Goal: Use online tool/utility: Utilize a website feature to perform a specific function

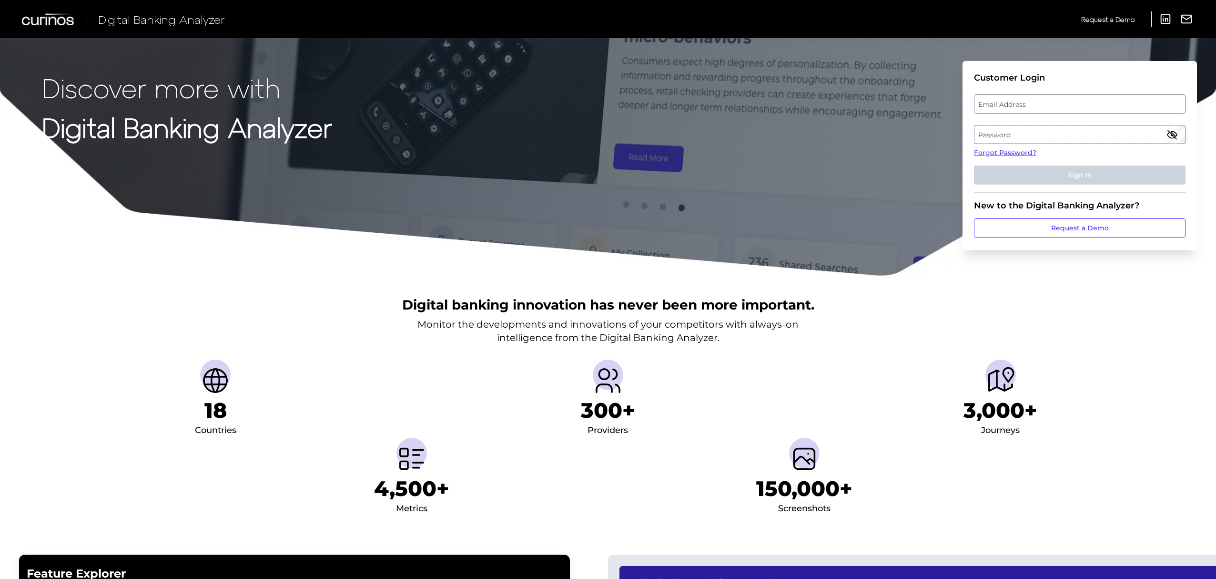
click at [1048, 101] on label "Email Address" at bounding box center [1080, 103] width 210 height 17
click at [1048, 101] on input "email" at bounding box center [1080, 103] width 212 height 19
click at [1048, 101] on input "Email Address" at bounding box center [1080, 103] width 212 height 19
type input "[PERSON_NAME][EMAIL_ADDRESS][PERSON_NAME][DOMAIN_NAME]"
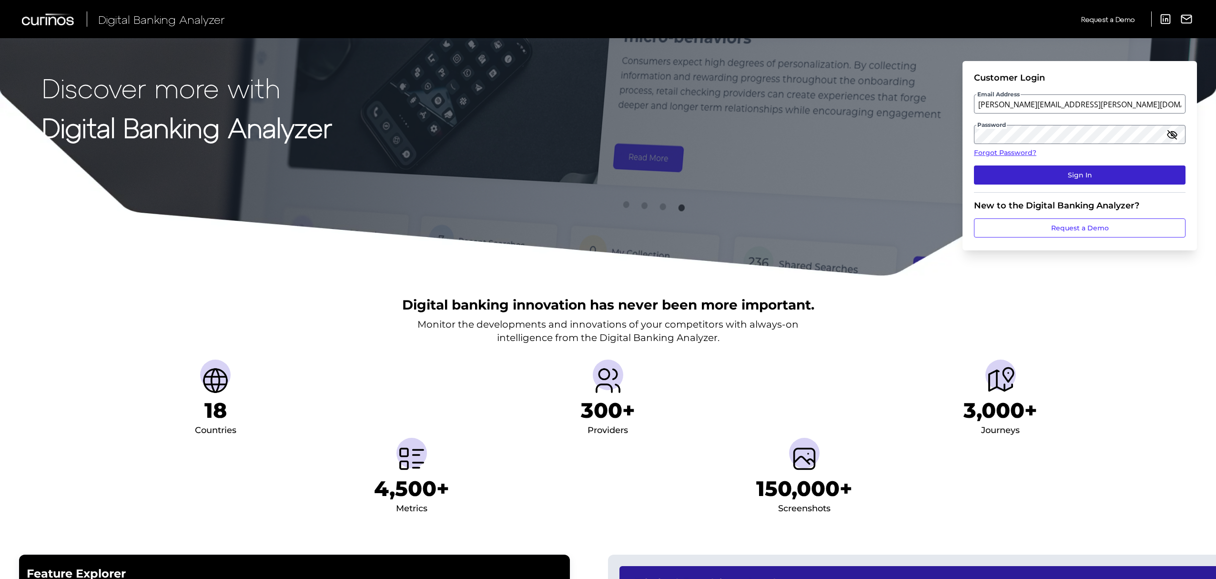
click at [1076, 178] on button "Sign In" at bounding box center [1080, 174] width 212 height 19
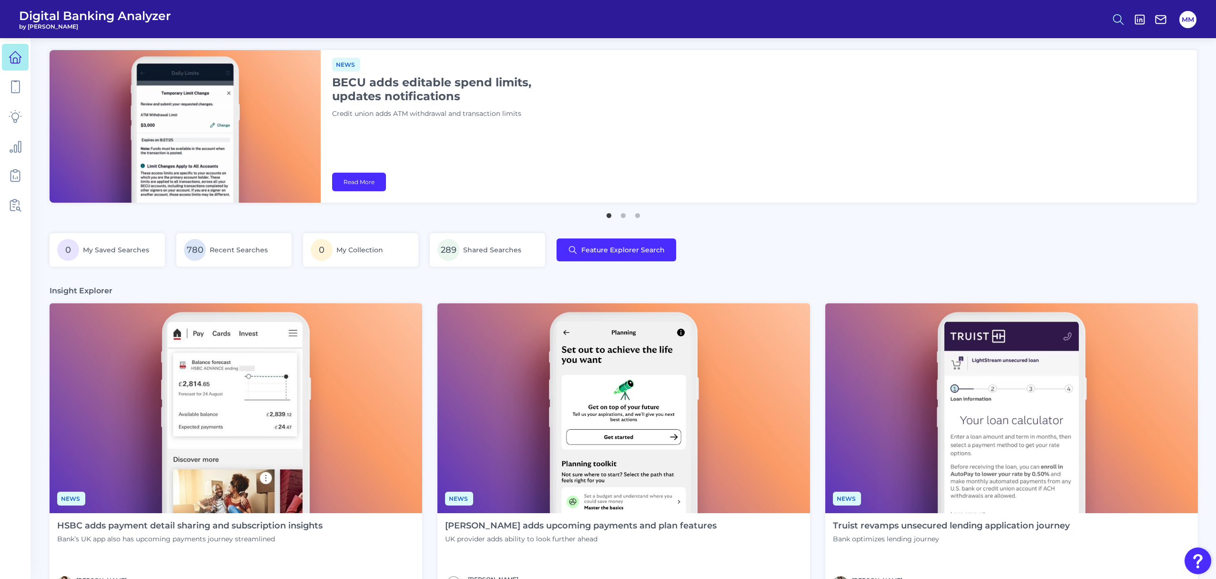
click at [1120, 19] on icon at bounding box center [1118, 19] width 13 height 13
click at [1078, 73] on button "Feature Explorer Search" at bounding box center [1072, 69] width 114 height 24
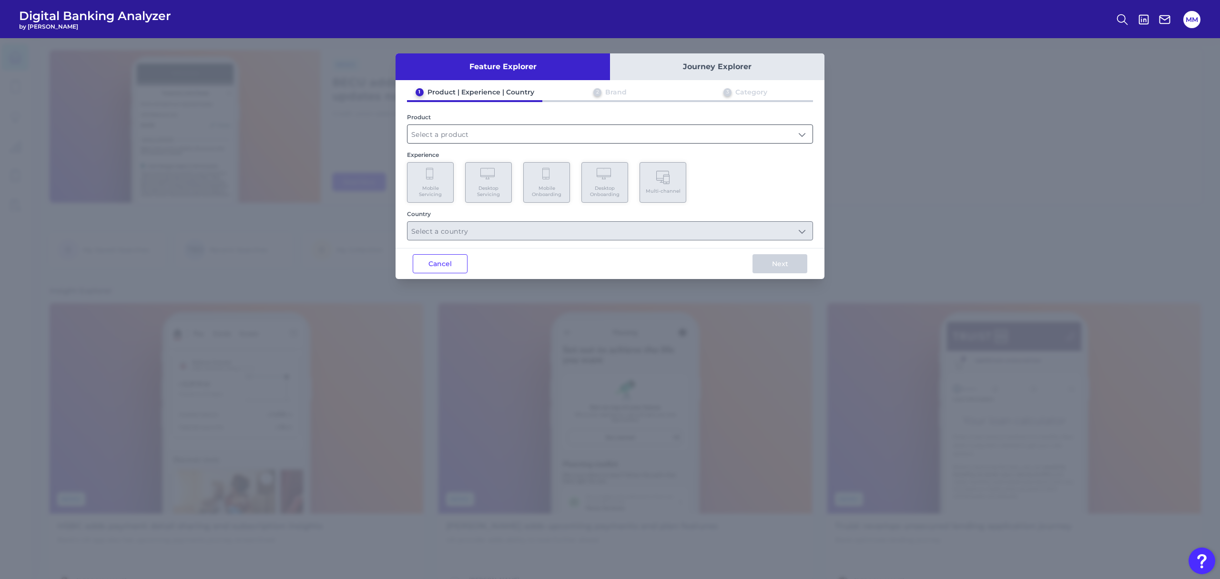
click at [725, 135] on input "text" at bounding box center [610, 134] width 405 height 18
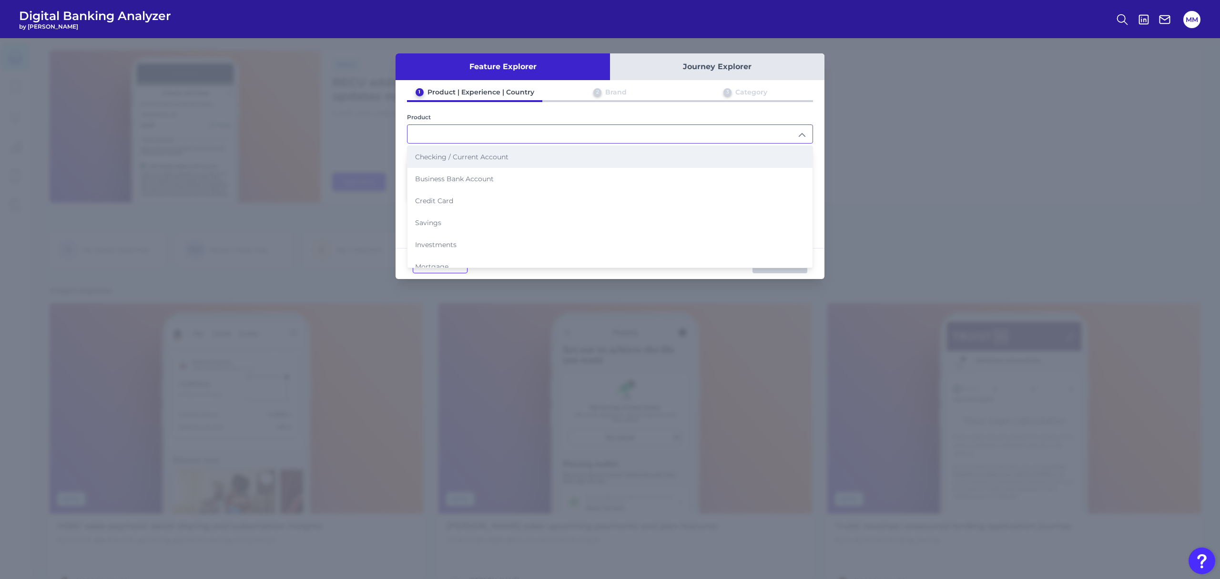
click at [606, 159] on li "Checking / Current Account" at bounding box center [610, 157] width 405 height 22
type input "Checking / Current Account"
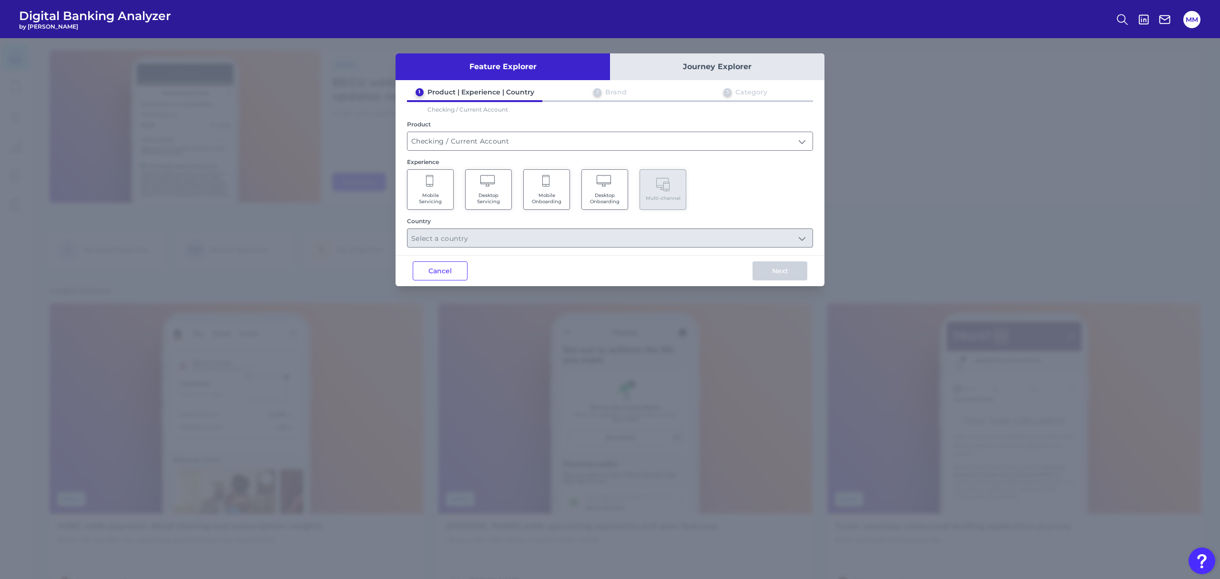
click at [435, 194] on span "Mobile Servicing" at bounding box center [430, 198] width 36 height 12
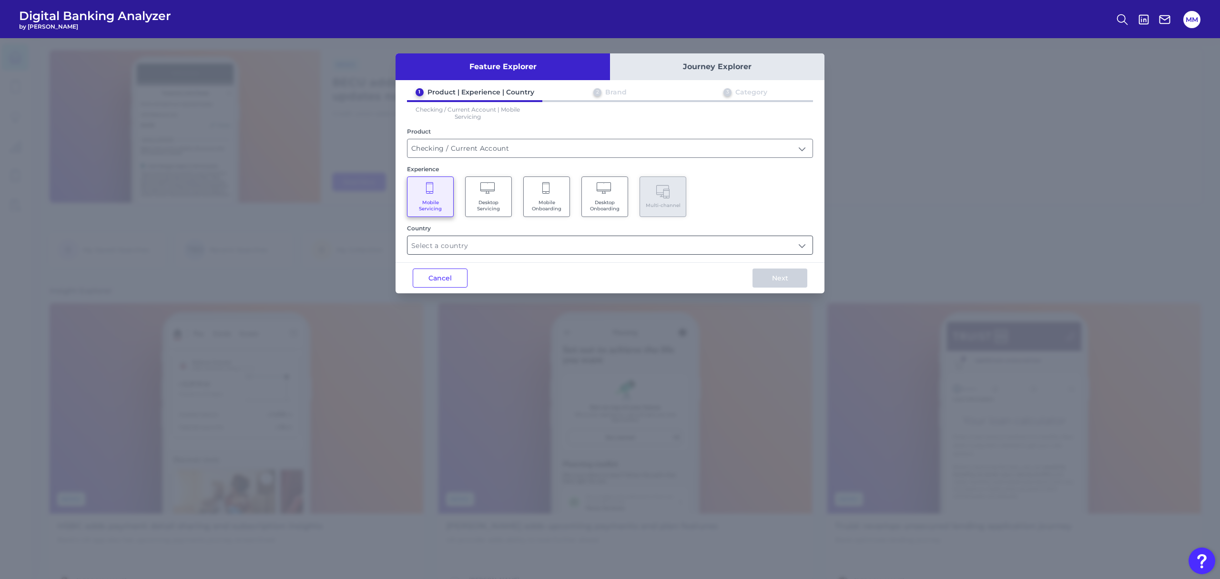
click at [590, 245] on input "text" at bounding box center [610, 245] width 405 height 18
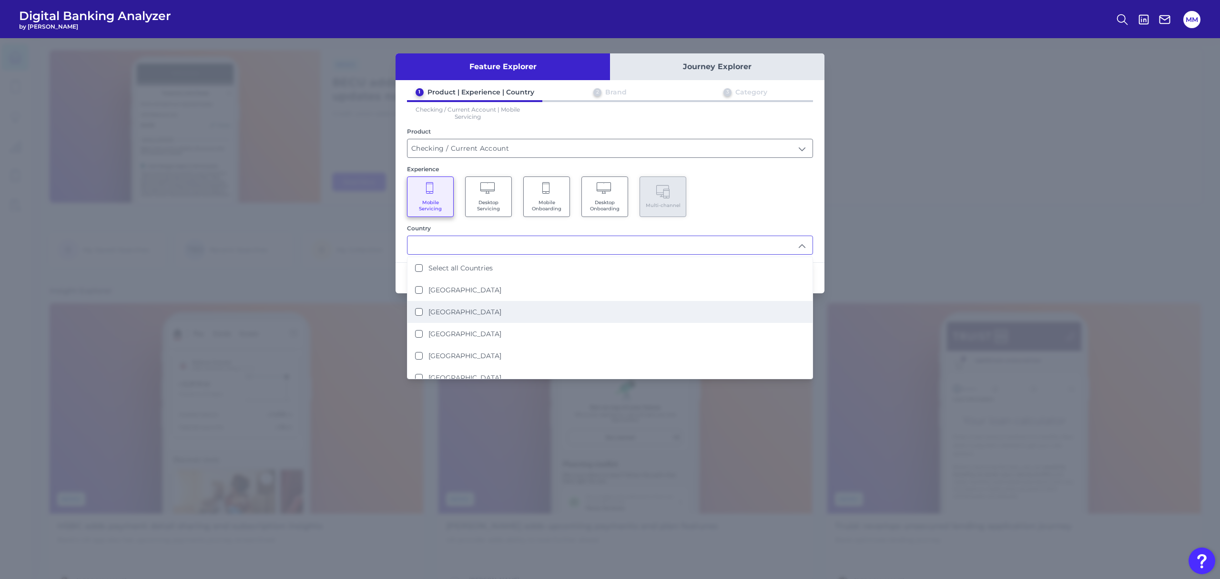
click at [466, 311] on label "[GEOGRAPHIC_DATA]" at bounding box center [465, 311] width 73 height 9
type input "[GEOGRAPHIC_DATA]"
click at [781, 183] on div "Mobile Servicing Desktop Servicing Mobile Onboarding Desktop Onboarding Multi-c…" at bounding box center [610, 196] width 406 height 41
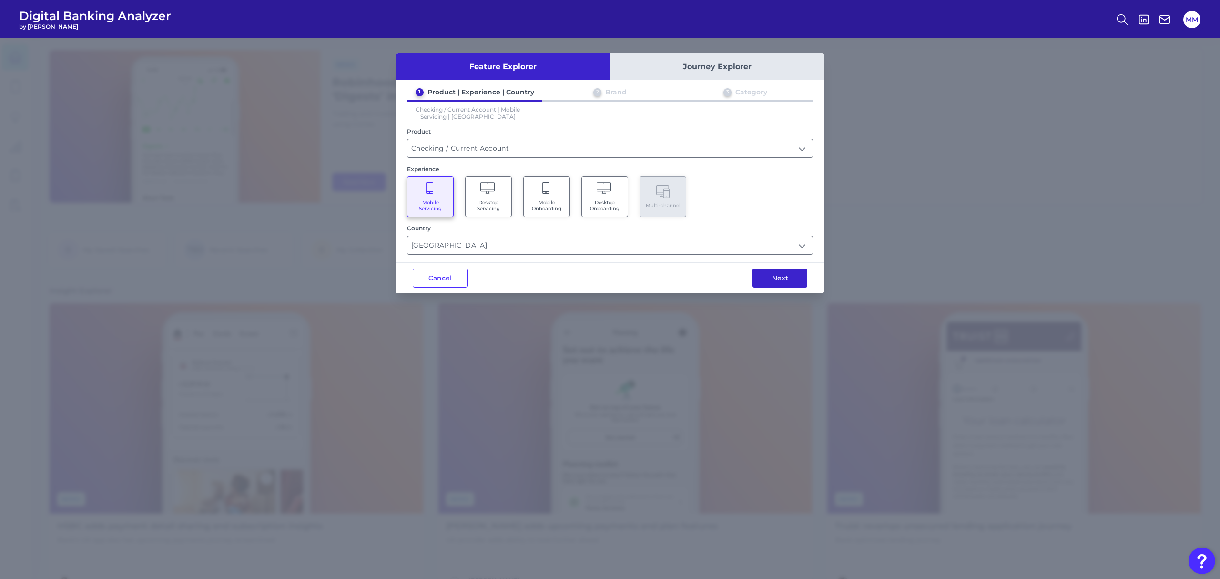
click at [774, 277] on button "Next" at bounding box center [780, 277] width 55 height 19
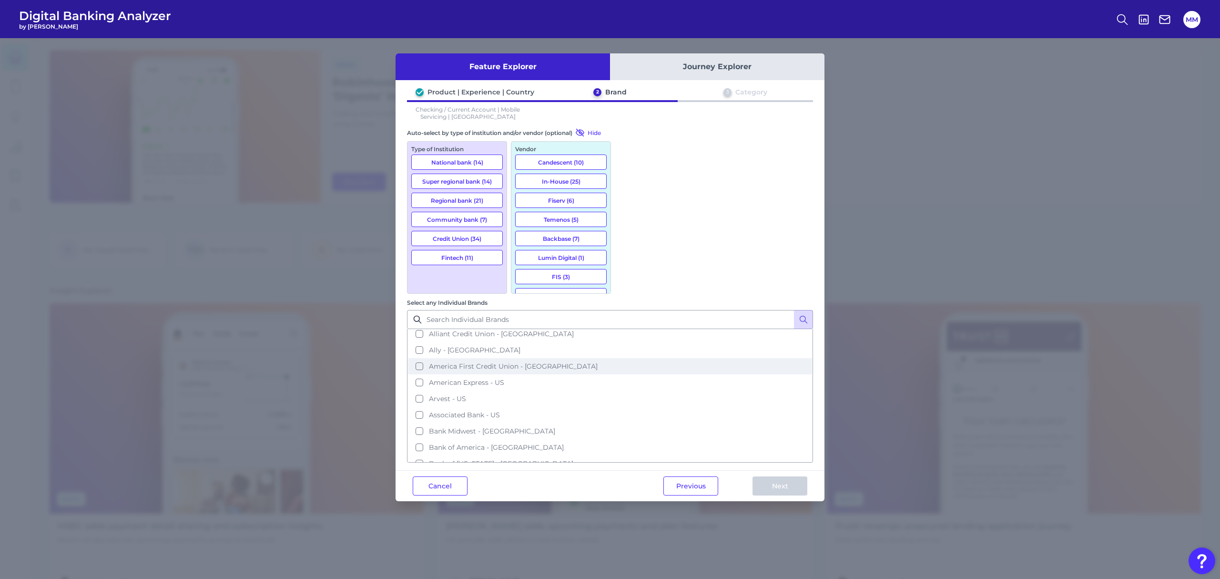
scroll to position [55, 0]
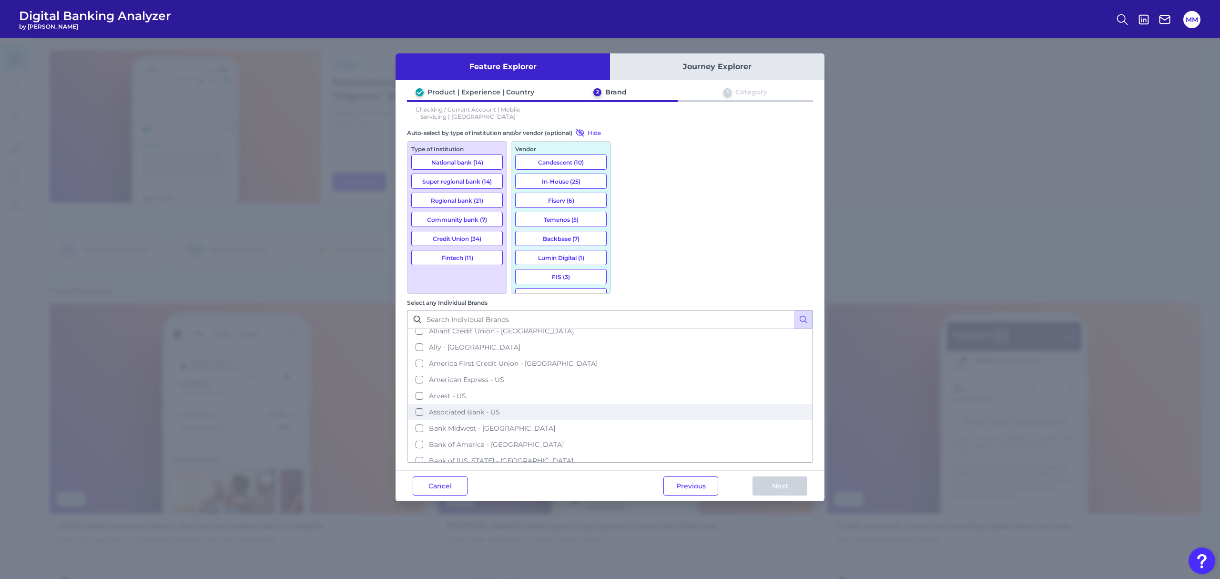
click at [659, 404] on button "Associated Bank - US" at bounding box center [610, 412] width 404 height 16
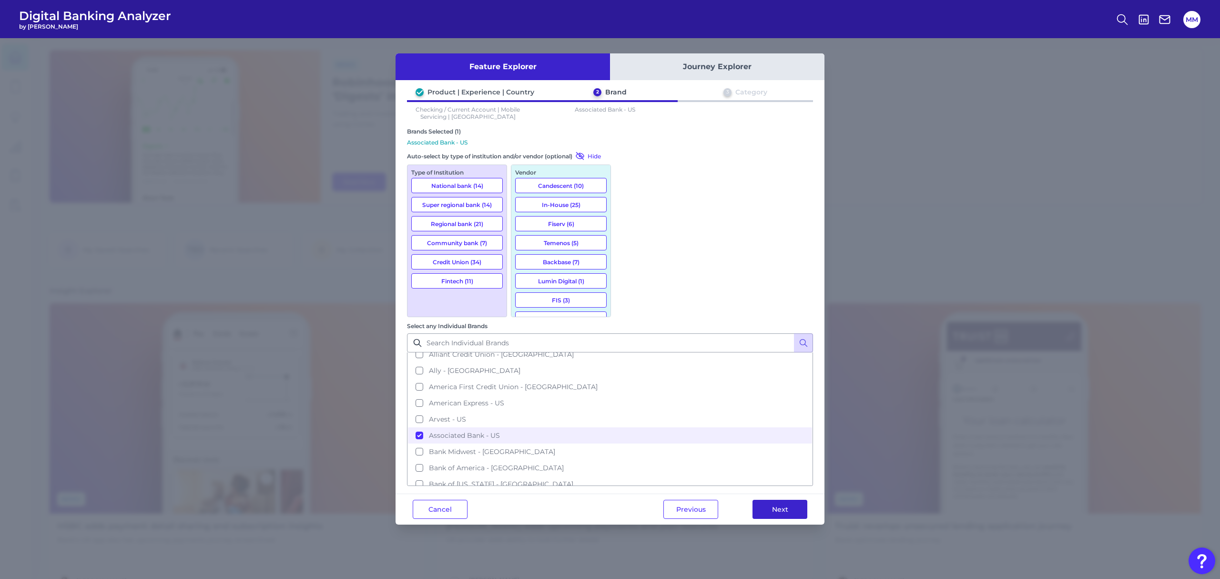
click at [784, 500] on button "Next" at bounding box center [780, 509] width 55 height 19
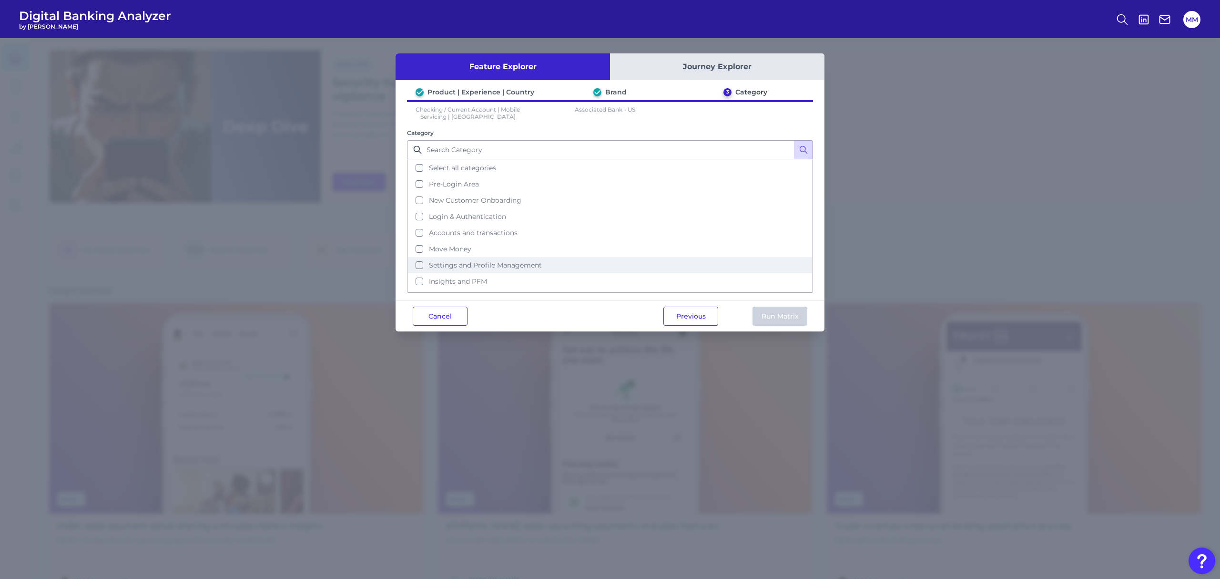
click at [614, 260] on button "Settings and Profile Management" at bounding box center [610, 265] width 404 height 16
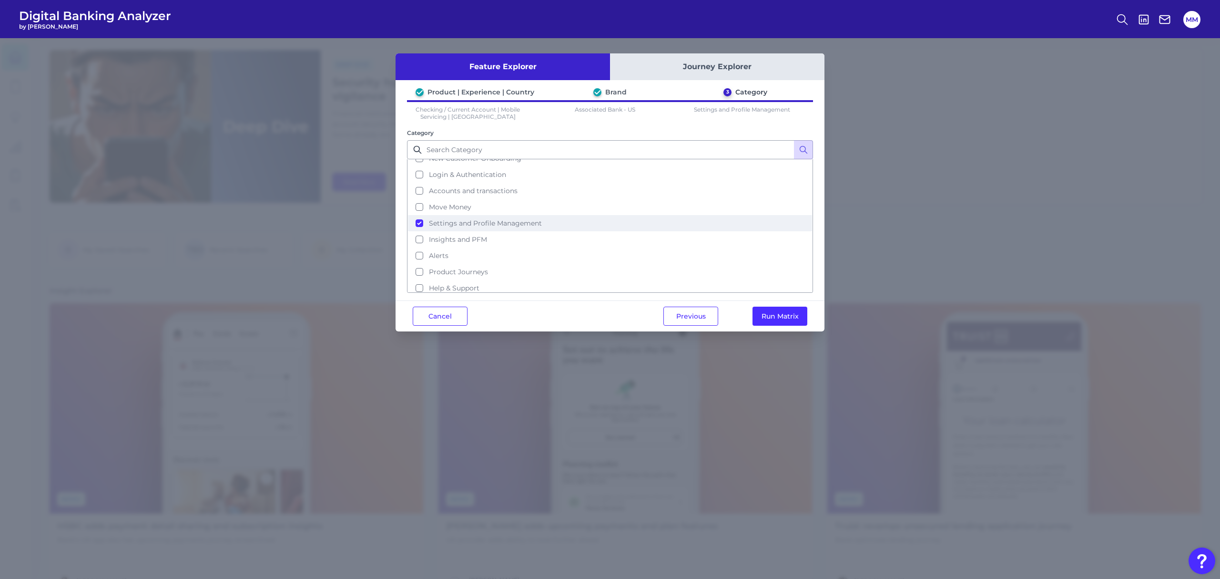
scroll to position [43, 0]
click at [771, 316] on button "Run Matrix" at bounding box center [780, 315] width 55 height 19
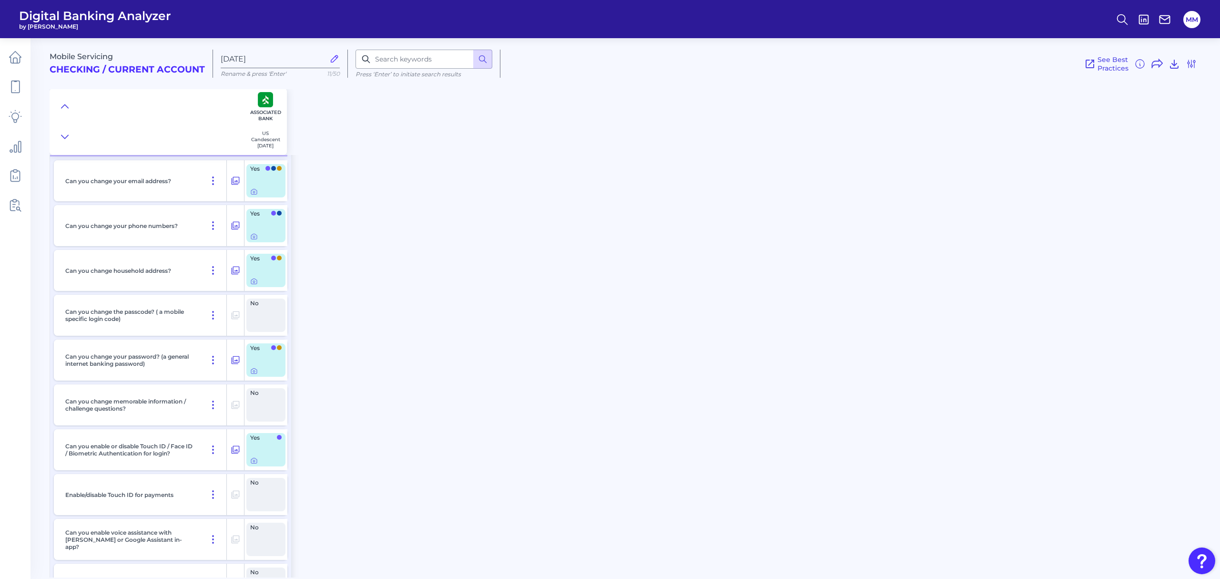
scroll to position [42, 0]
click at [254, 370] on icon at bounding box center [254, 369] width 2 height 2
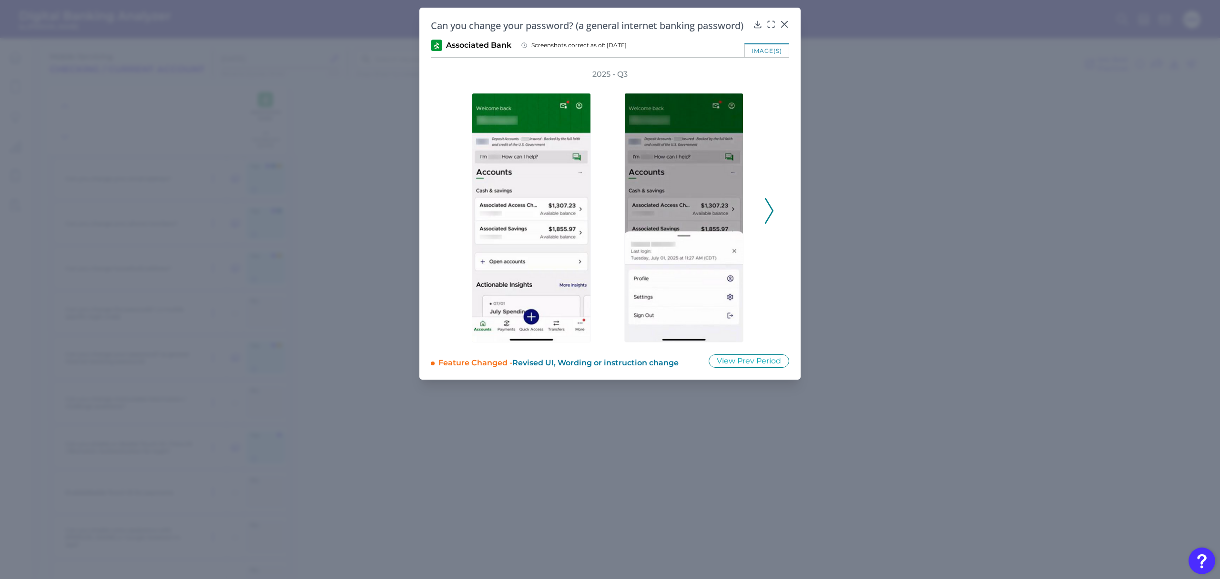
click at [765, 224] on icon at bounding box center [769, 211] width 9 height 26
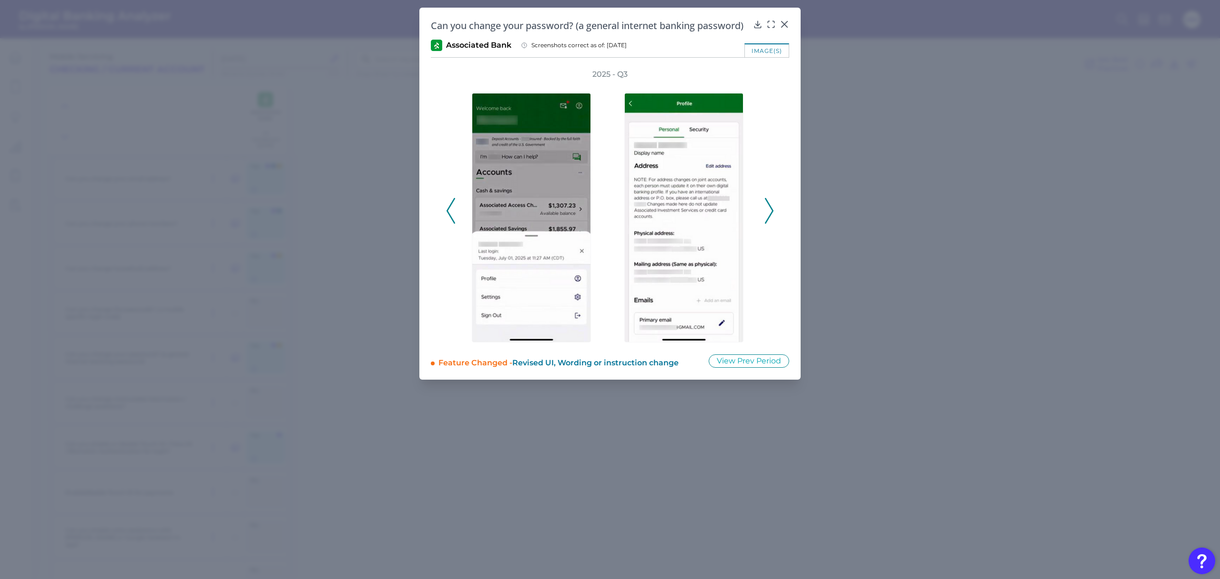
click at [765, 224] on icon at bounding box center [769, 211] width 9 height 26
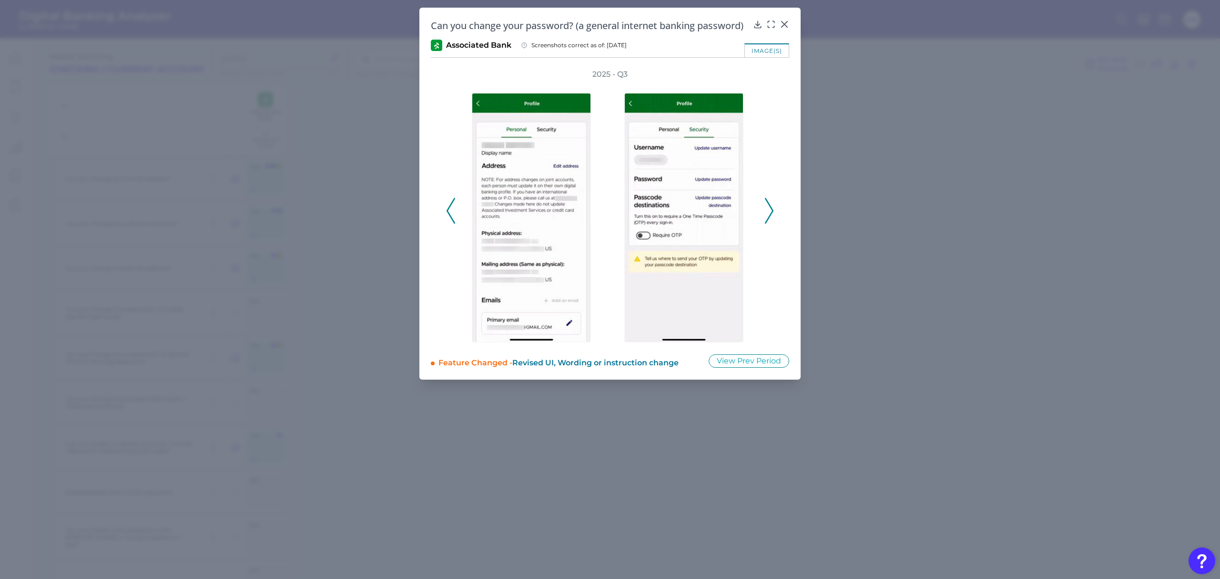
click at [765, 224] on icon at bounding box center [769, 211] width 9 height 26
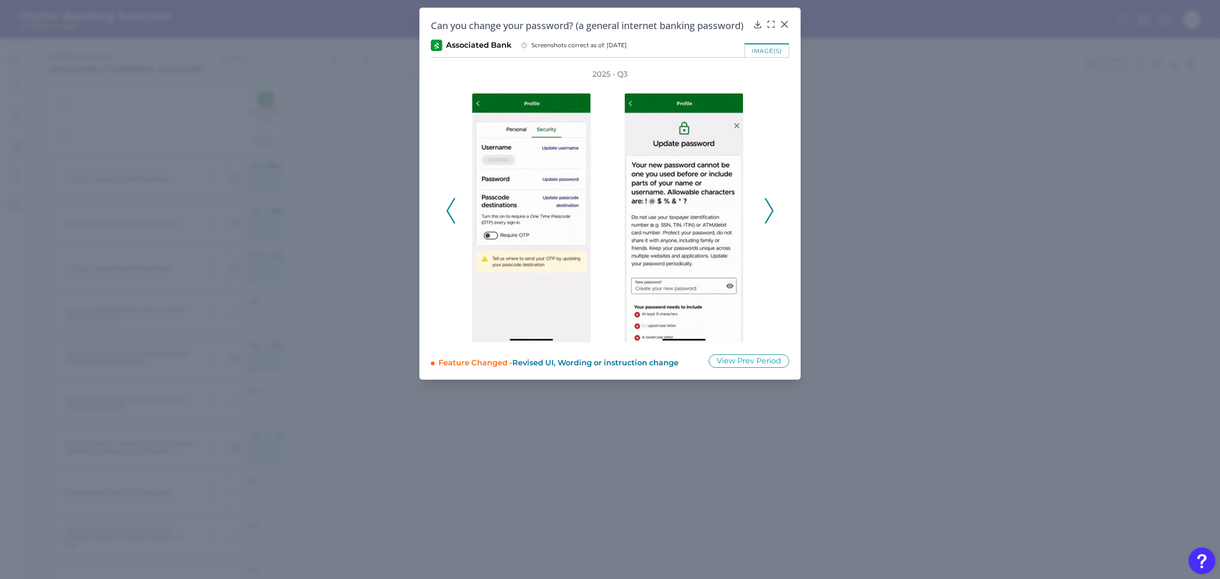
click at [765, 224] on icon at bounding box center [769, 211] width 9 height 26
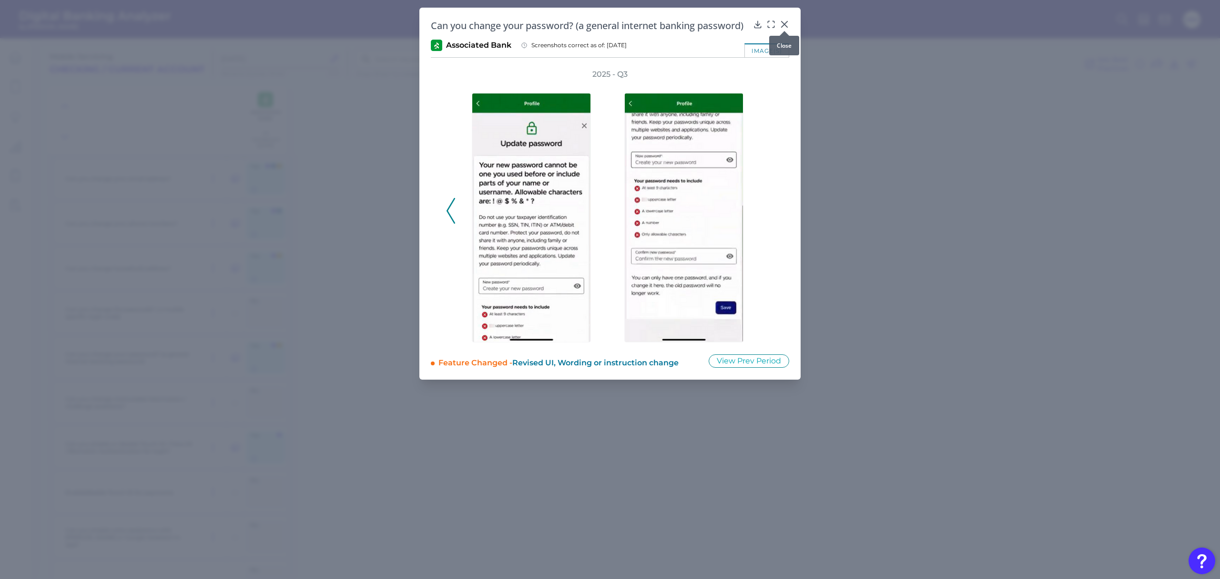
click at [782, 23] on icon at bounding box center [785, 25] width 10 height 10
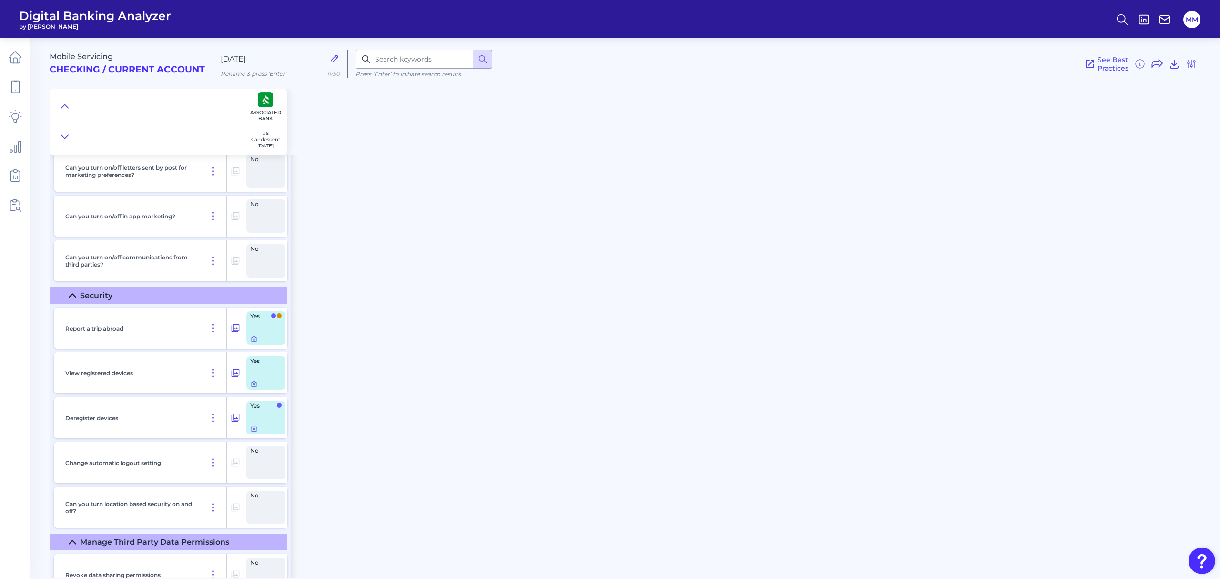
scroll to position [901, 0]
click at [255, 340] on icon at bounding box center [254, 339] width 8 height 8
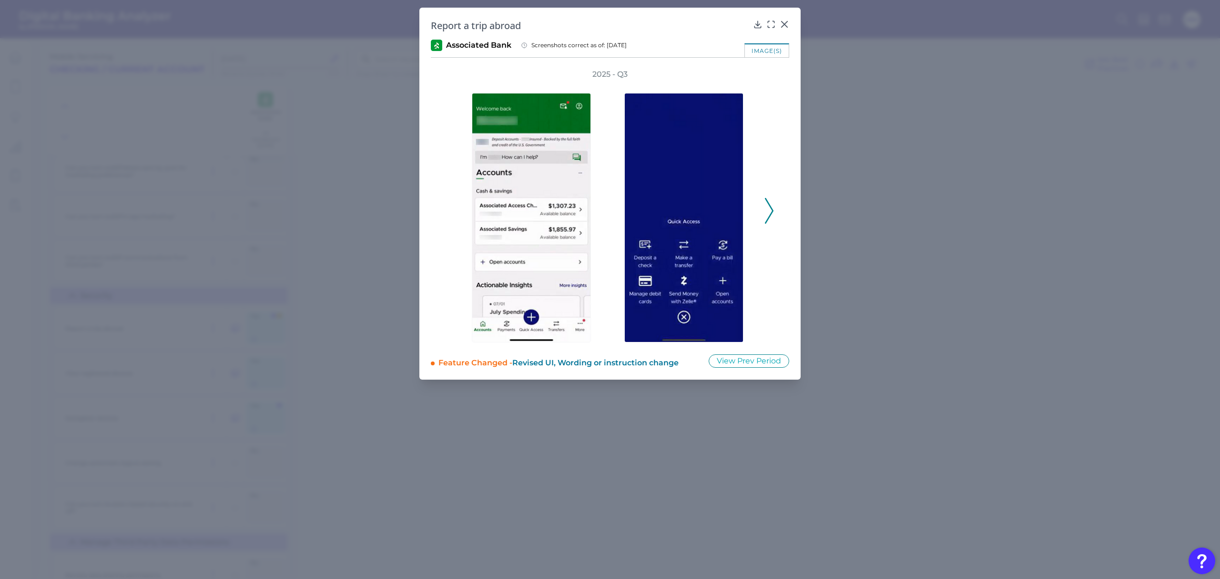
click at [768, 214] on icon at bounding box center [769, 211] width 9 height 26
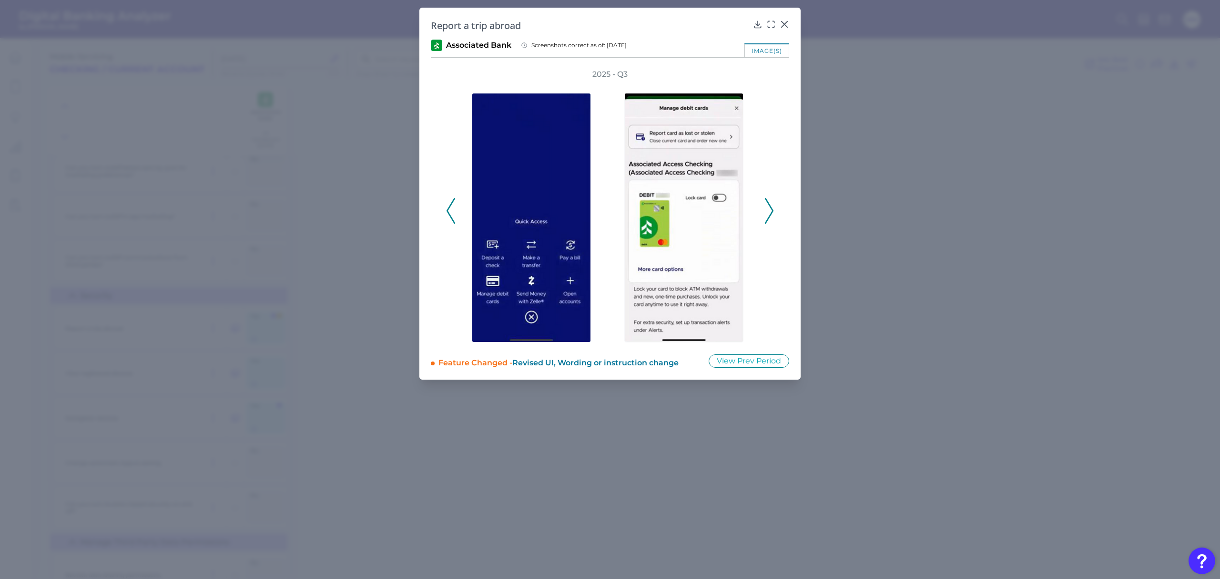
click at [768, 214] on icon at bounding box center [769, 211] width 9 height 26
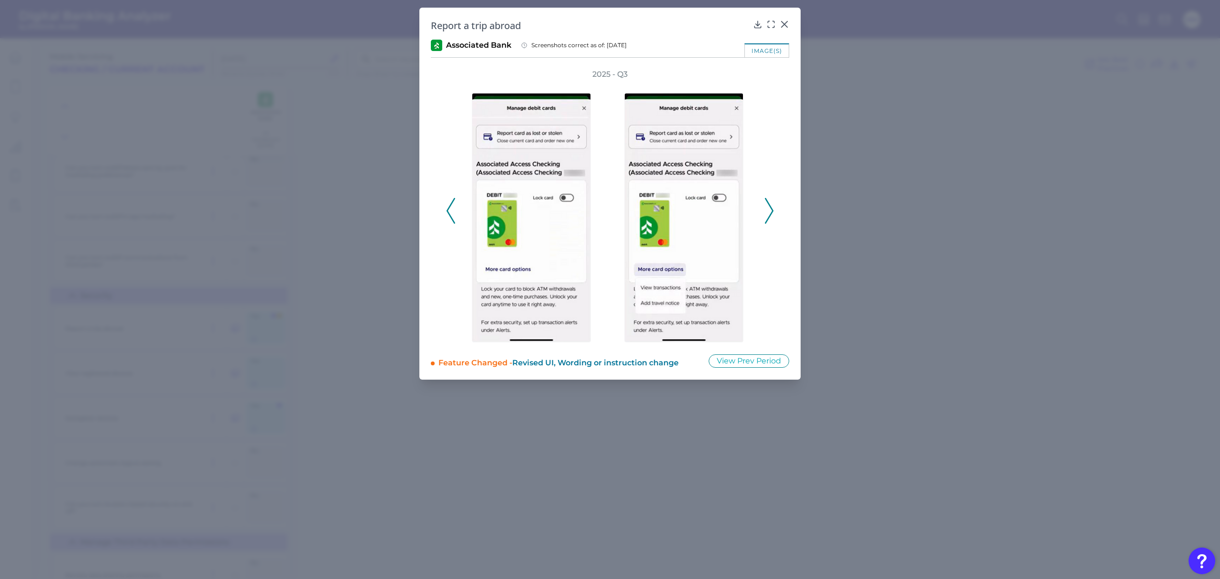
click at [768, 214] on icon at bounding box center [769, 211] width 9 height 26
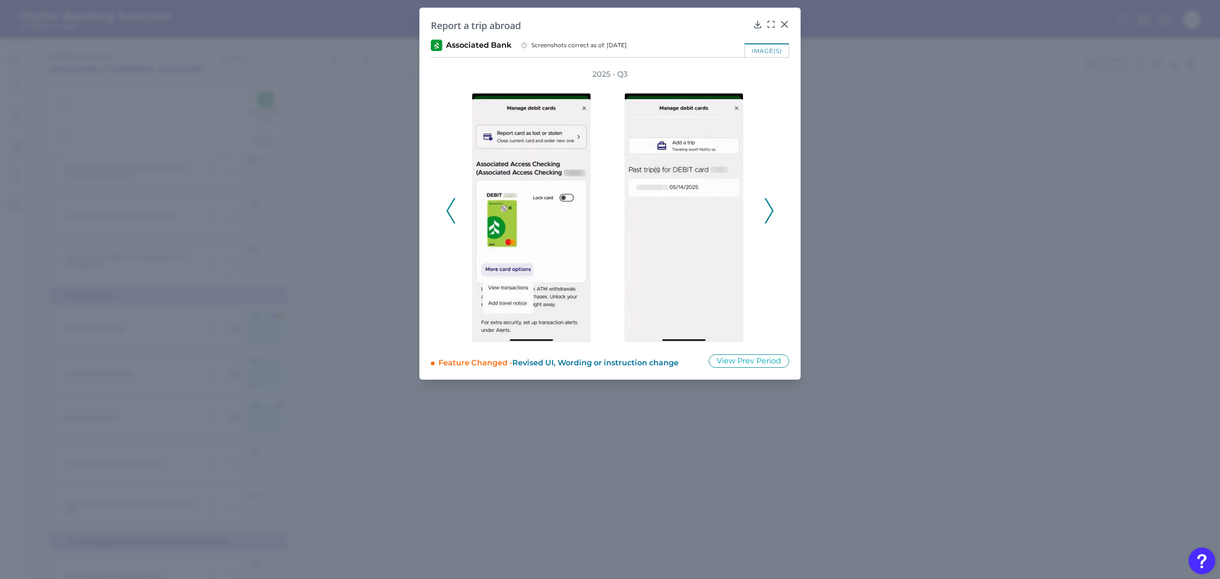
click at [768, 214] on icon at bounding box center [769, 211] width 9 height 26
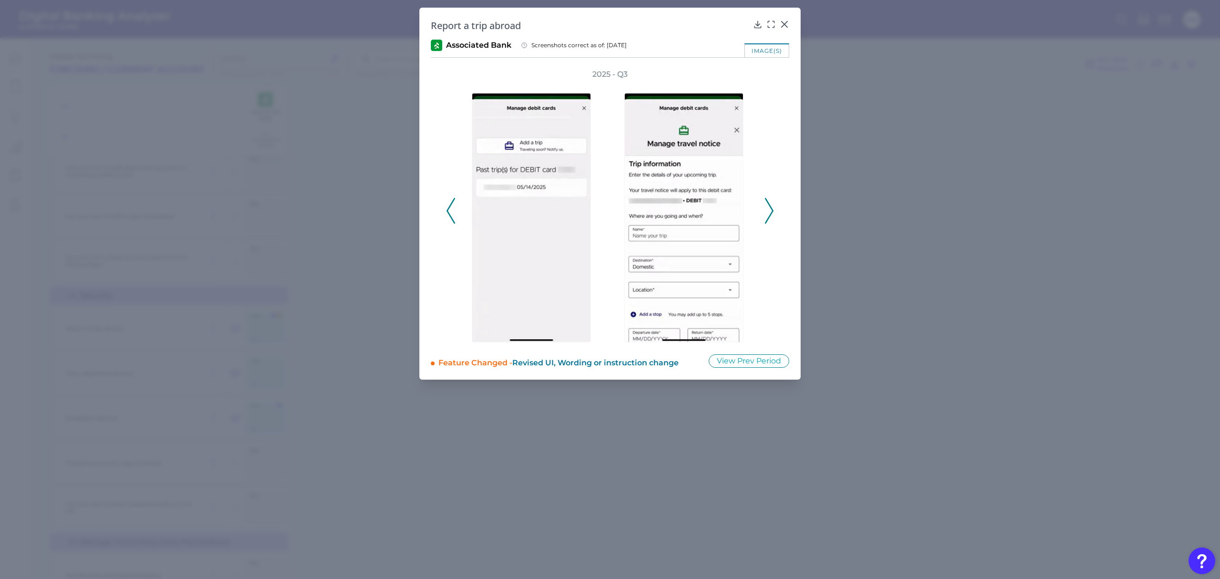
click at [768, 214] on icon at bounding box center [769, 211] width 9 height 26
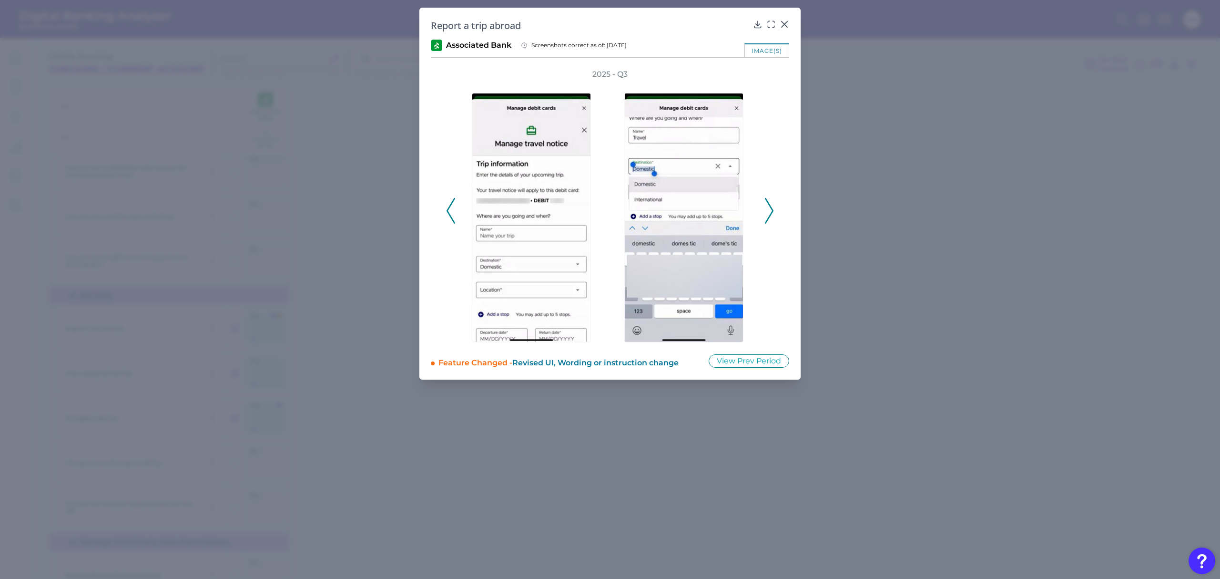
click at [768, 214] on icon at bounding box center [769, 211] width 9 height 26
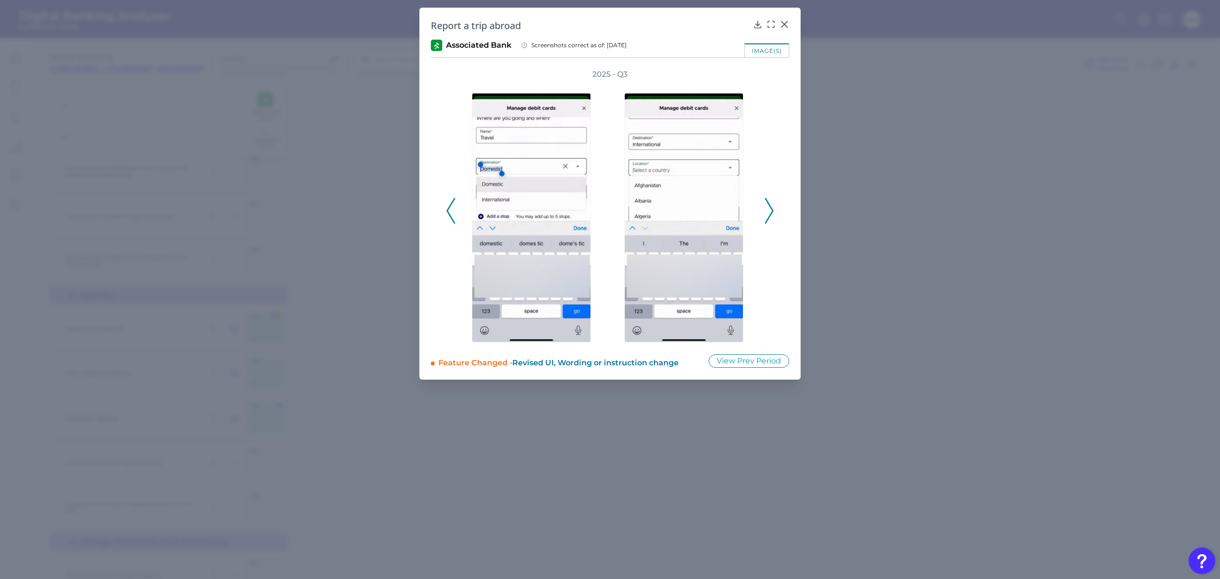
click at [768, 214] on icon at bounding box center [769, 211] width 9 height 26
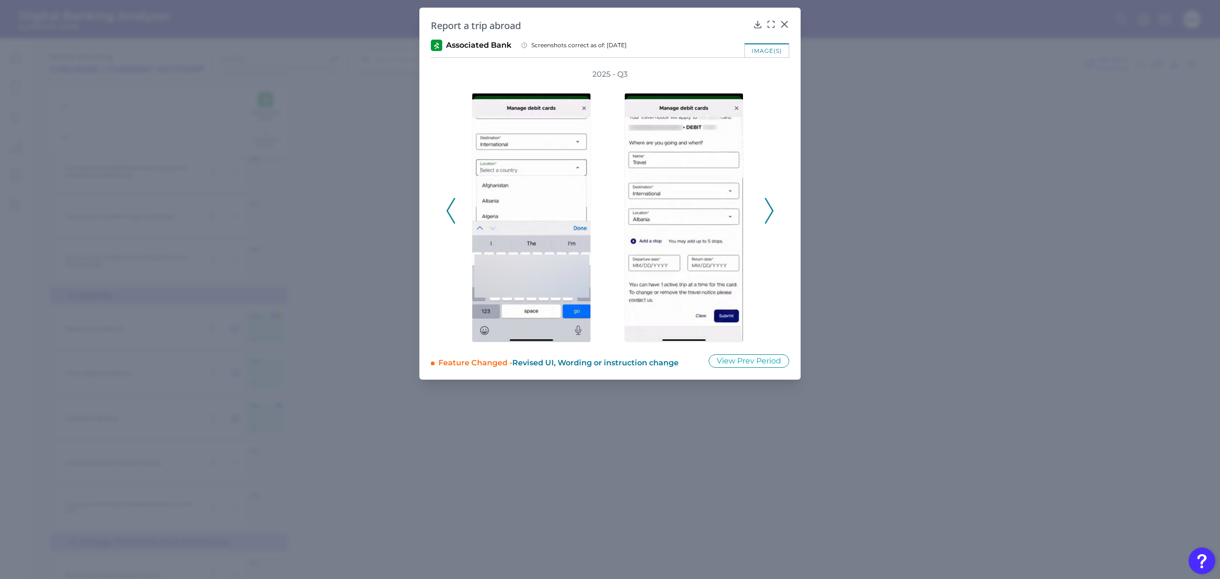
click at [768, 214] on icon at bounding box center [769, 211] width 9 height 26
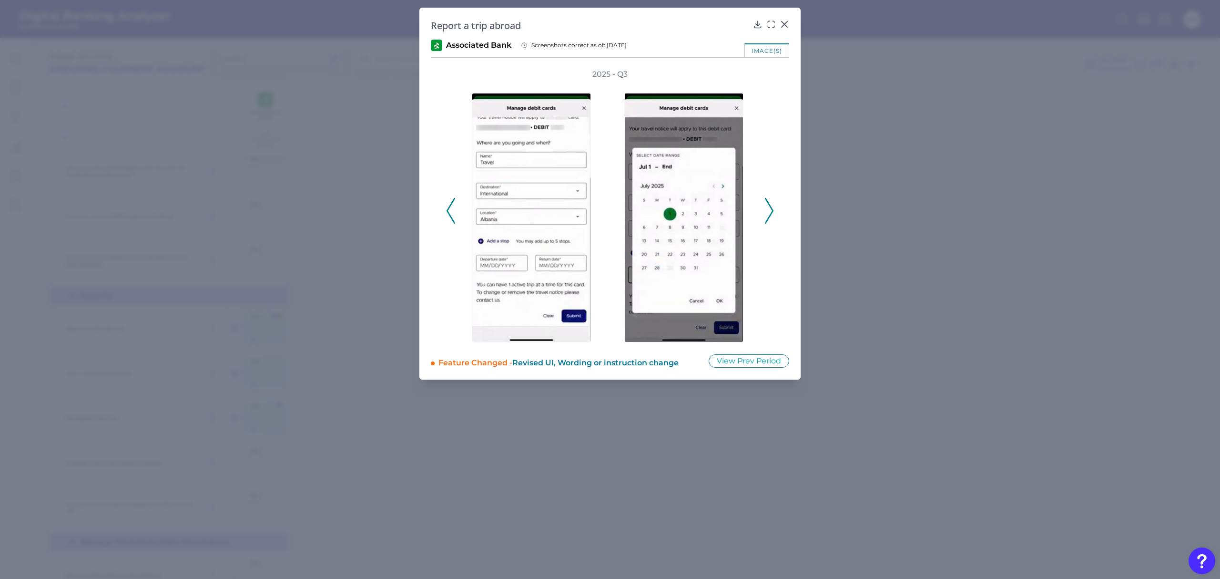
click at [770, 214] on polyline at bounding box center [769, 211] width 7 height 24
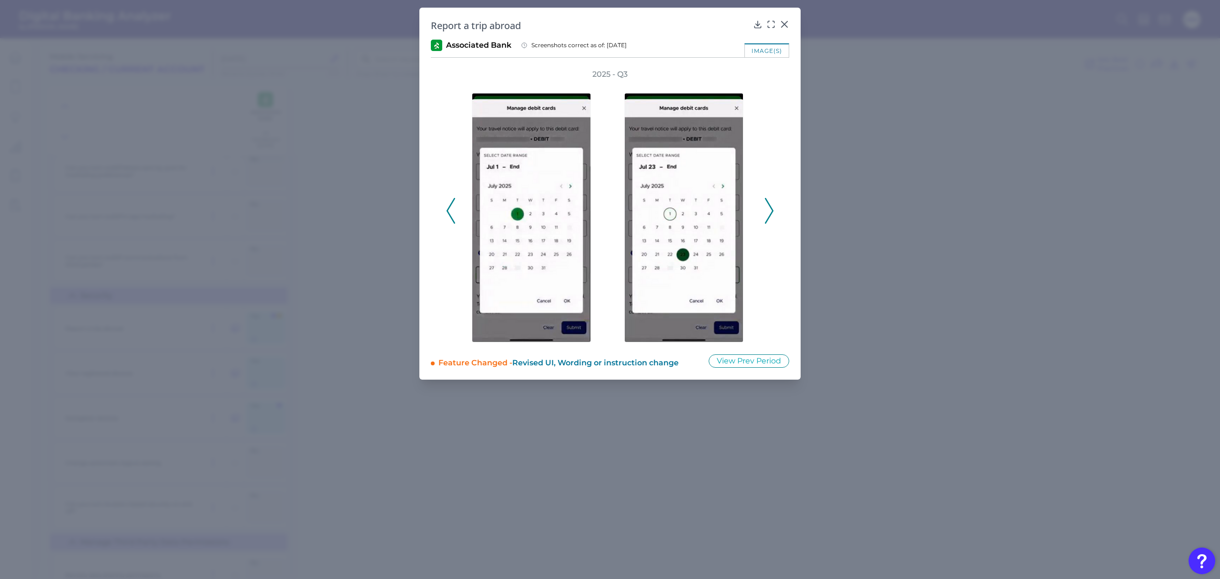
click at [770, 214] on polyline at bounding box center [769, 211] width 7 height 24
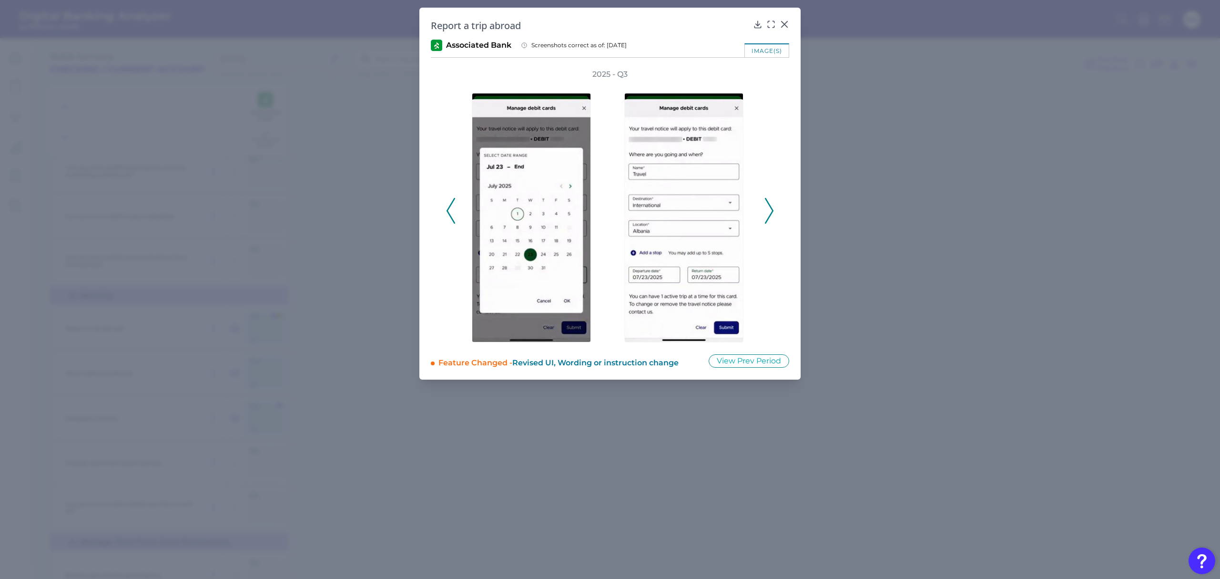
click at [770, 214] on polyline at bounding box center [769, 211] width 7 height 24
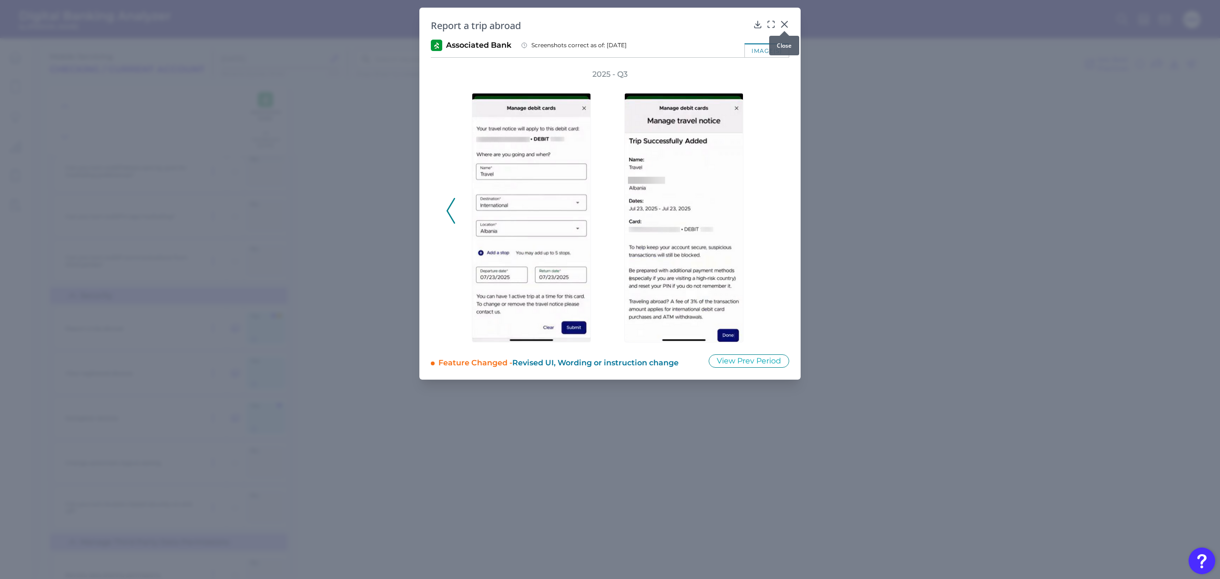
click at [784, 24] on icon at bounding box center [785, 24] width 6 height 6
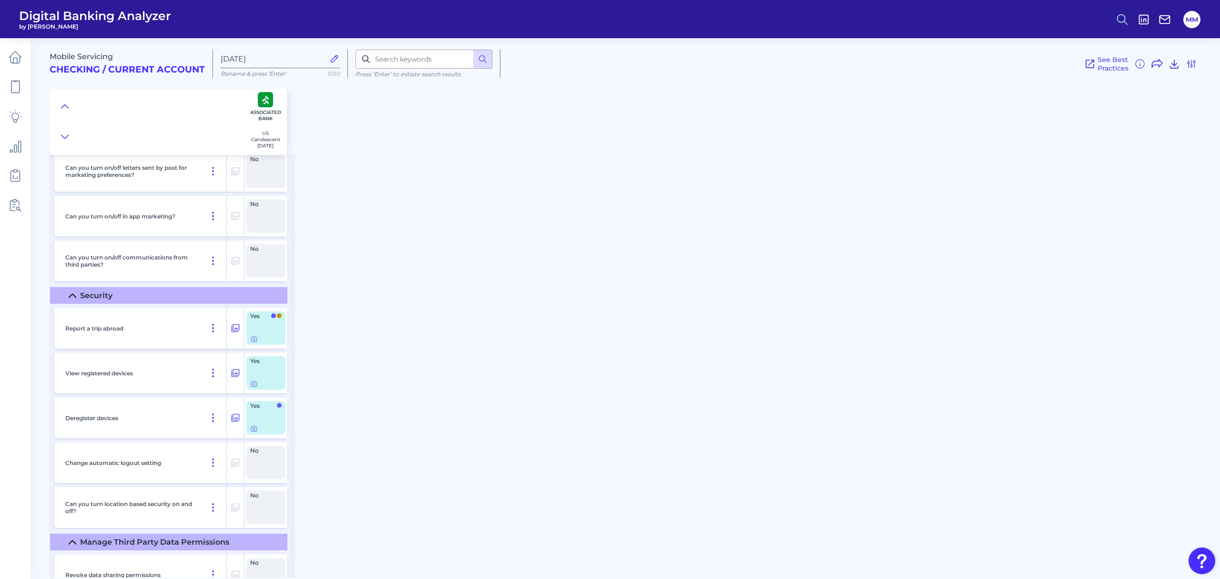
click at [1123, 20] on icon at bounding box center [1122, 19] width 13 height 13
click at [1088, 73] on button "Feature Explorer Search" at bounding box center [1076, 69] width 114 height 24
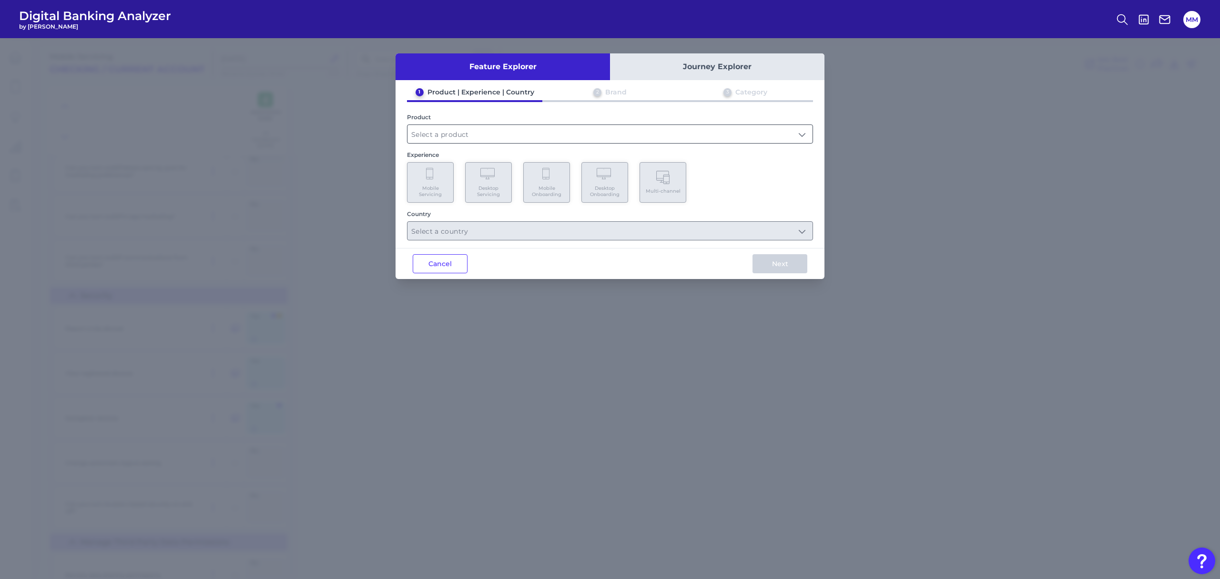
click at [623, 134] on input "text" at bounding box center [610, 134] width 405 height 18
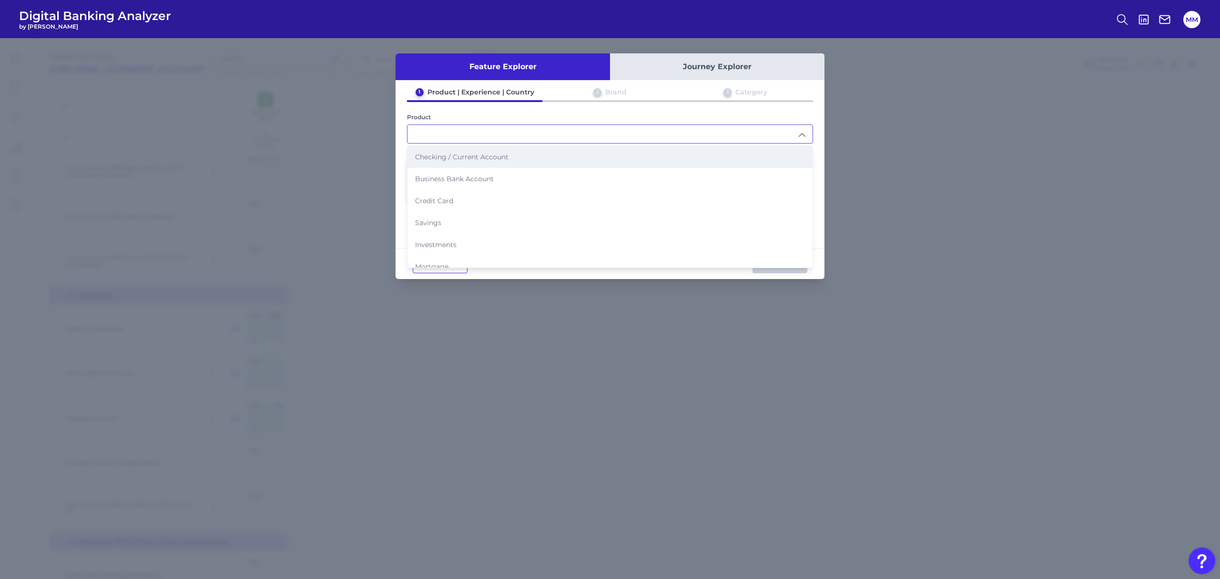
click at [564, 150] on li "Checking / Current Account" at bounding box center [610, 157] width 405 height 22
type input "Checking / Current Account"
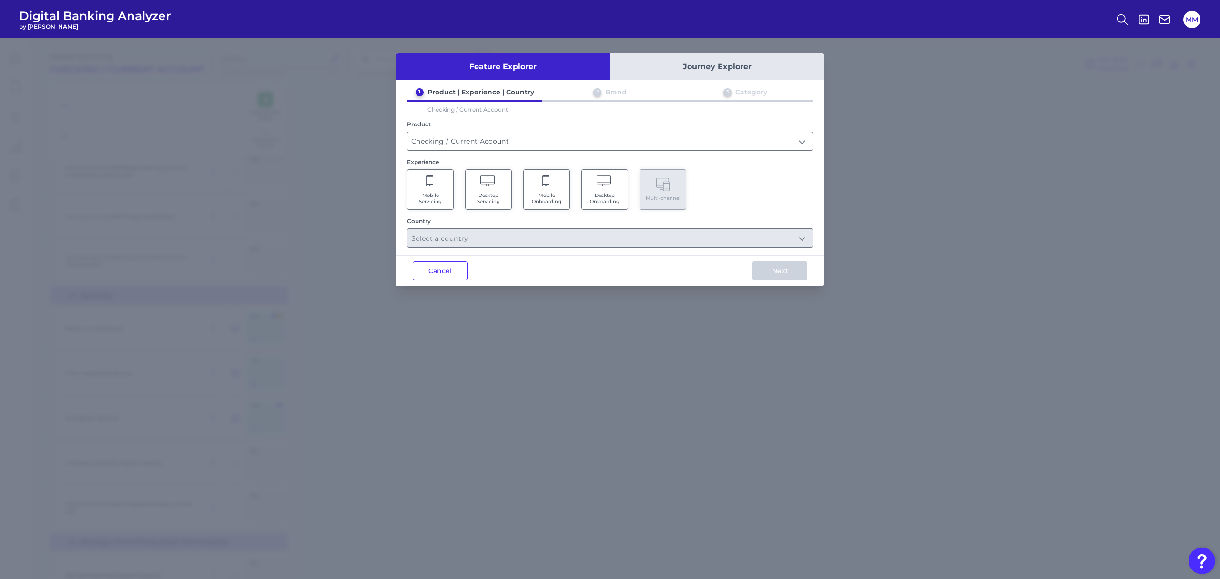
click at [439, 192] on span "Mobile Servicing" at bounding box center [430, 198] width 36 height 12
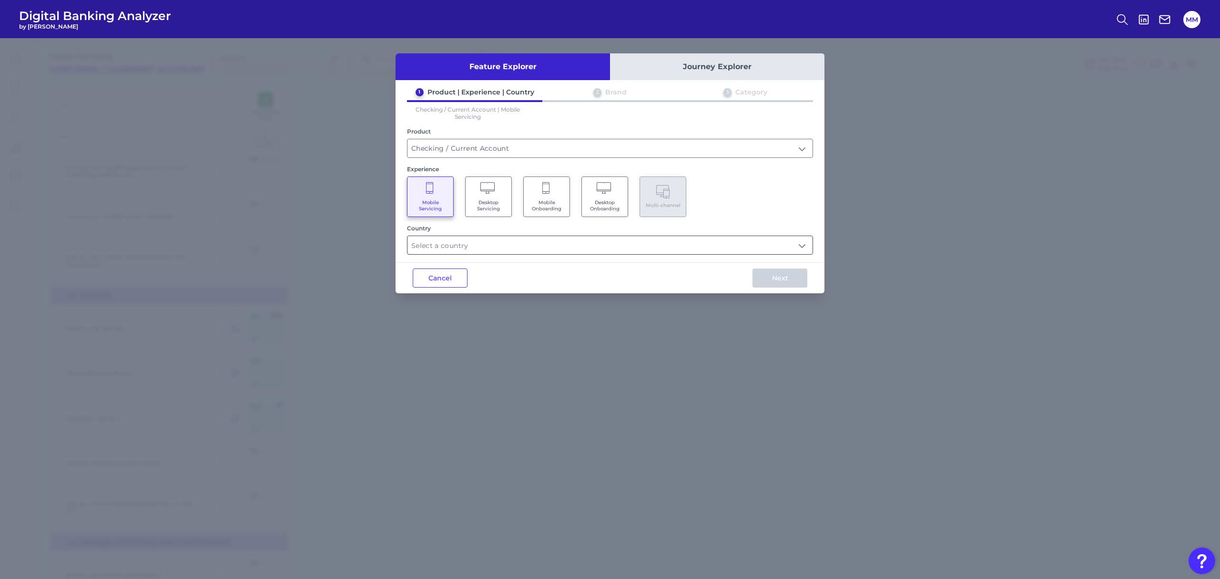
click at [494, 243] on input "text" at bounding box center [610, 245] width 405 height 18
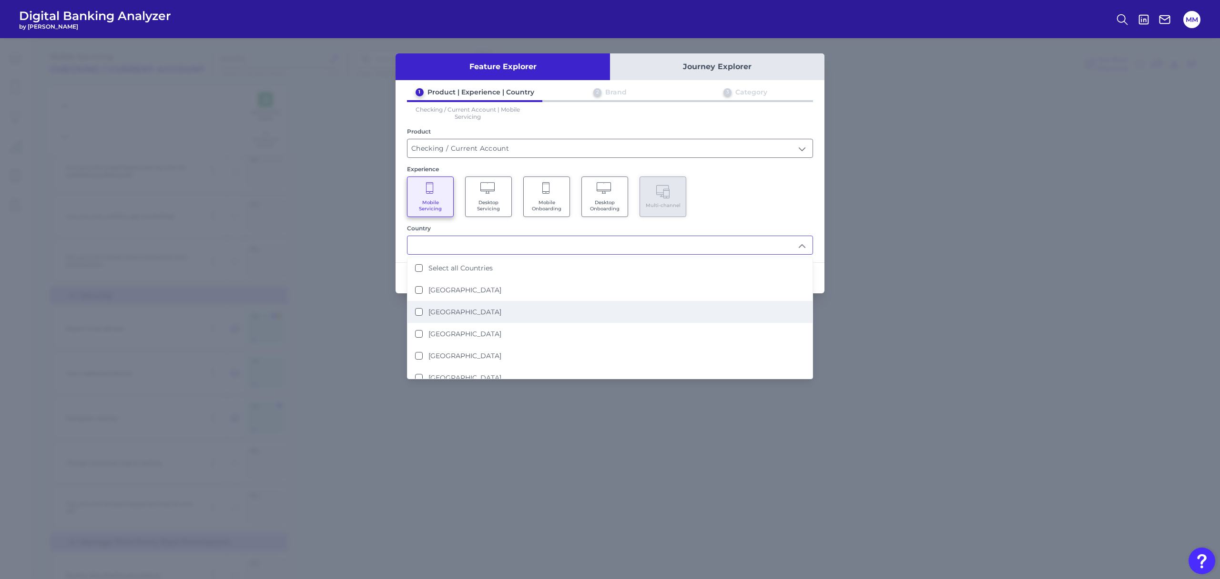
click at [460, 313] on label "[GEOGRAPHIC_DATA]" at bounding box center [465, 311] width 73 height 9
type input "[GEOGRAPHIC_DATA]"
click at [738, 193] on div "Mobile Servicing Desktop Servicing Mobile Onboarding Desktop Onboarding Multi-c…" at bounding box center [610, 196] width 406 height 41
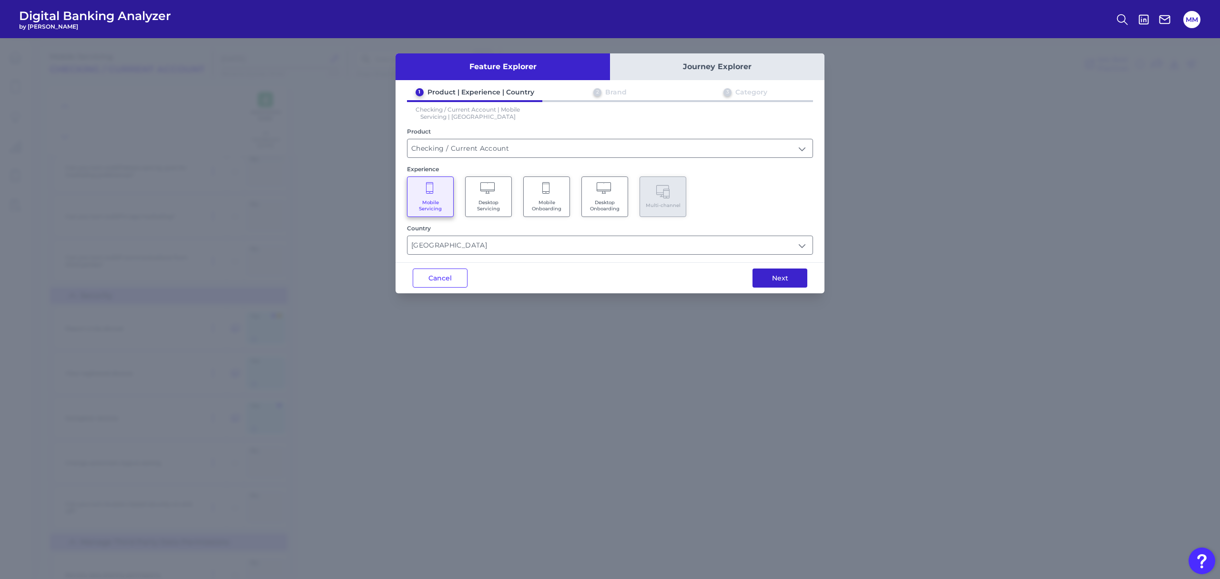
click at [774, 276] on button "Next" at bounding box center [780, 277] width 55 height 19
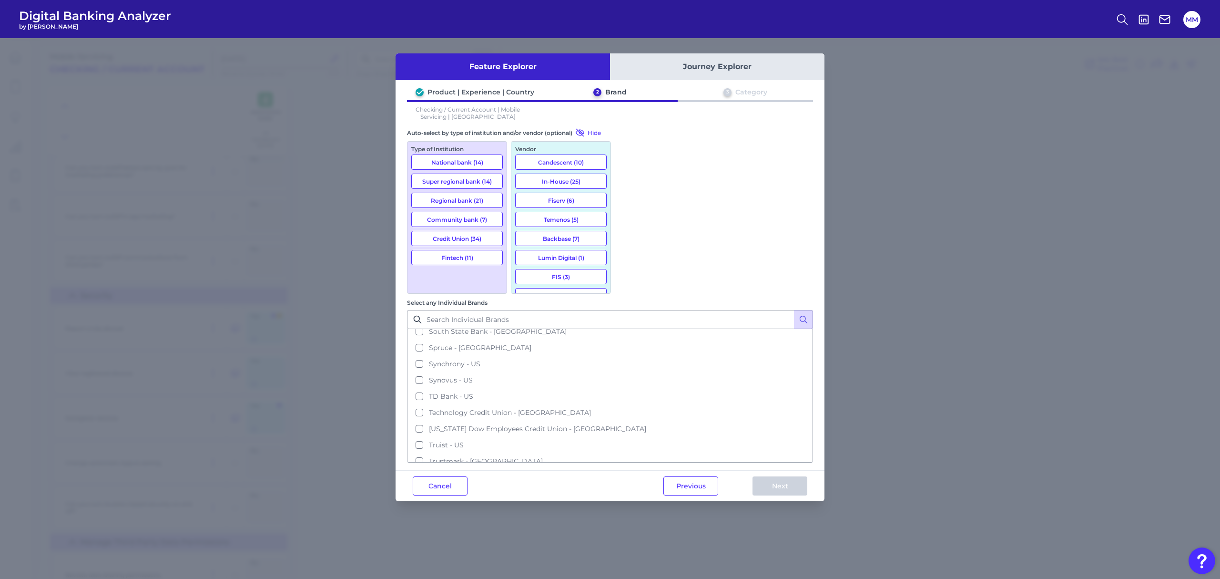
scroll to position [1364, 0]
click at [473, 395] on span "TD Bank - US" at bounding box center [451, 399] width 44 height 9
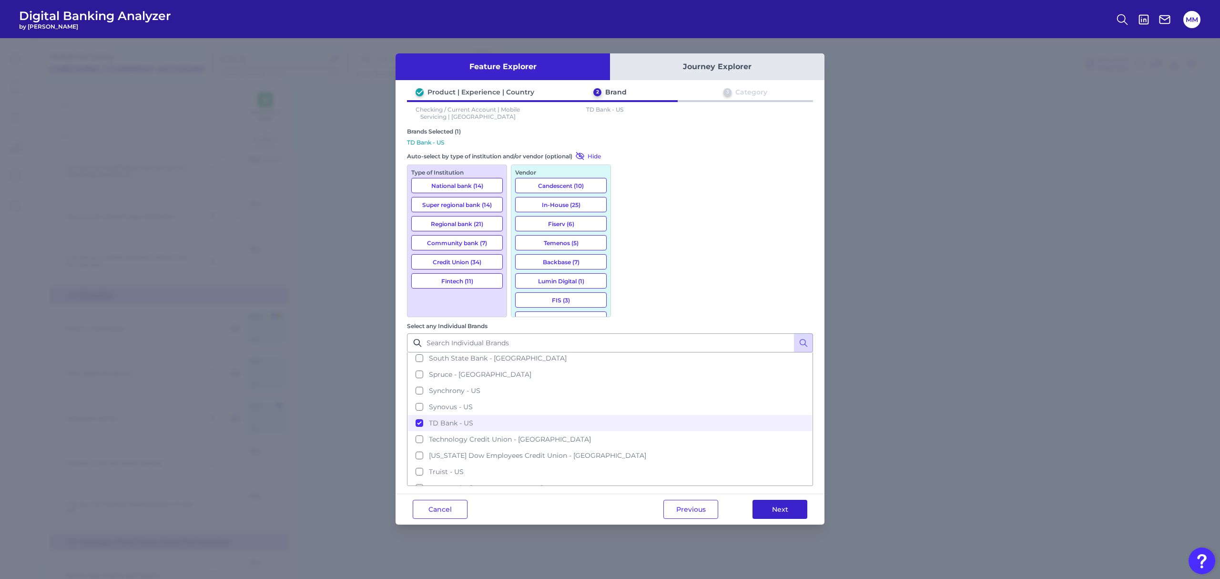
click at [786, 500] on button "Next" at bounding box center [780, 509] width 55 height 19
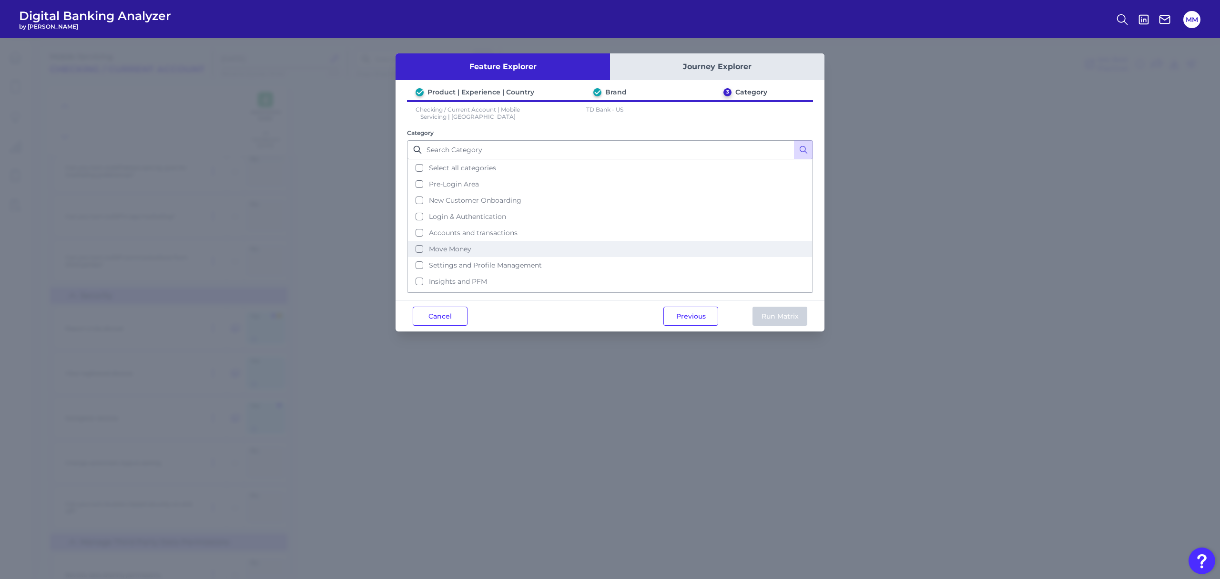
click at [422, 246] on button "Move Money" at bounding box center [610, 249] width 404 height 16
click at [790, 317] on button "Run Matrix" at bounding box center [780, 315] width 55 height 19
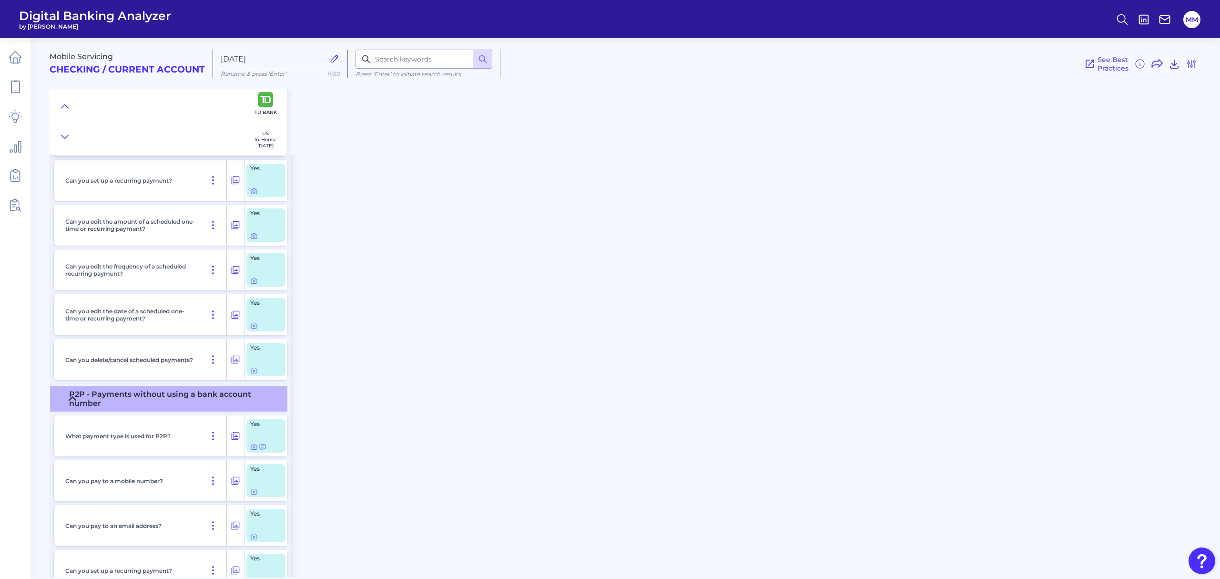
checkbox input "true"
checkbox input "false"
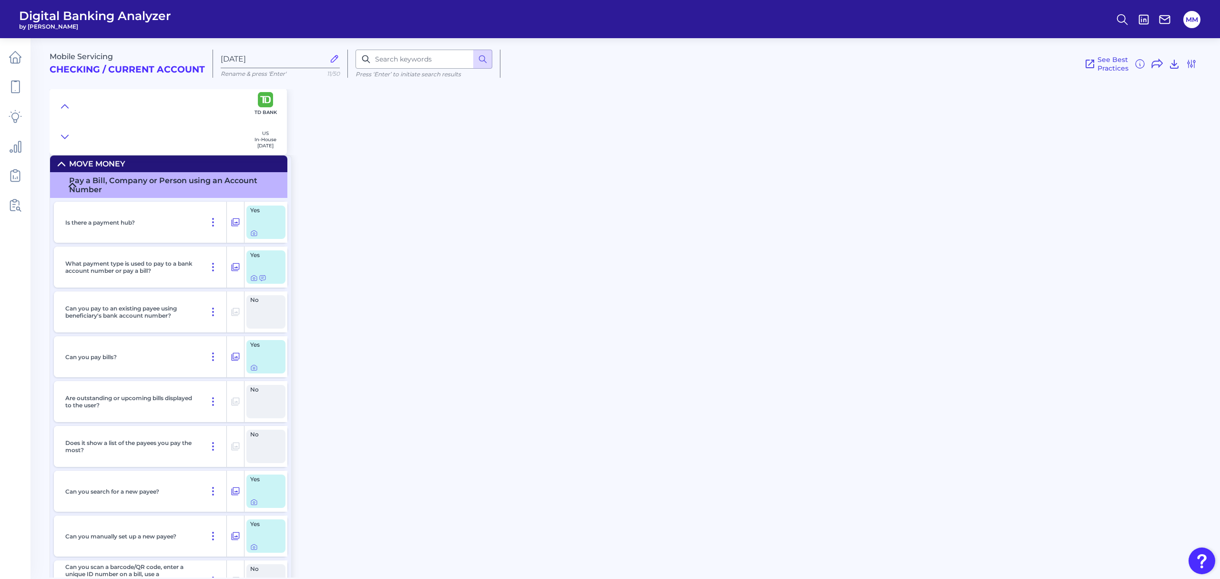
scroll to position [8, 0]
click at [263, 279] on icon at bounding box center [263, 277] width 6 height 5
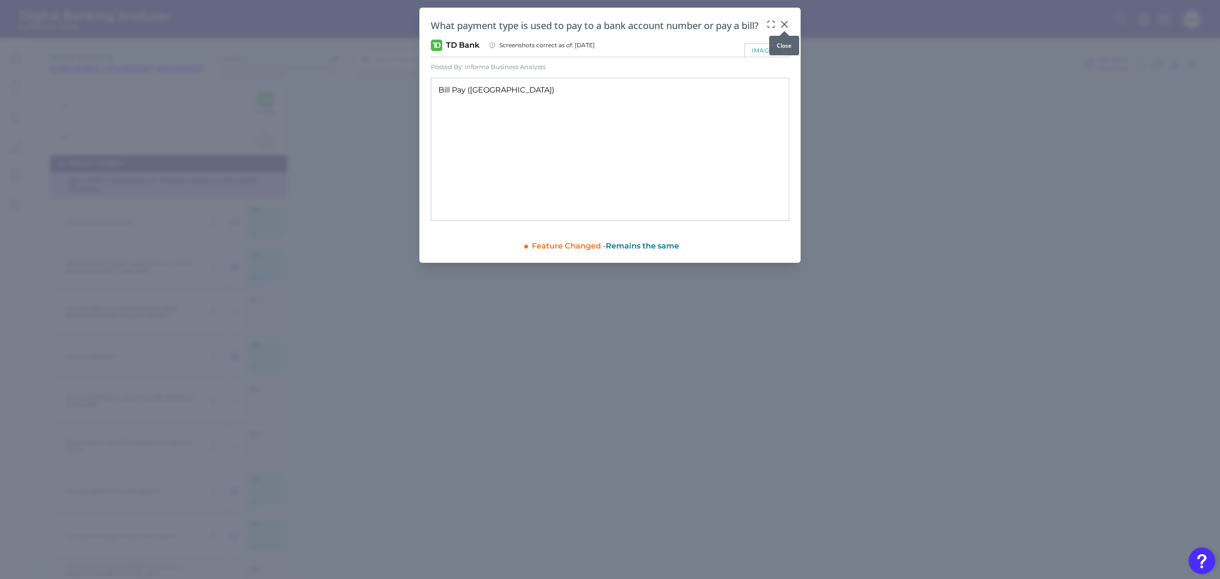
click at [782, 26] on icon at bounding box center [785, 25] width 10 height 10
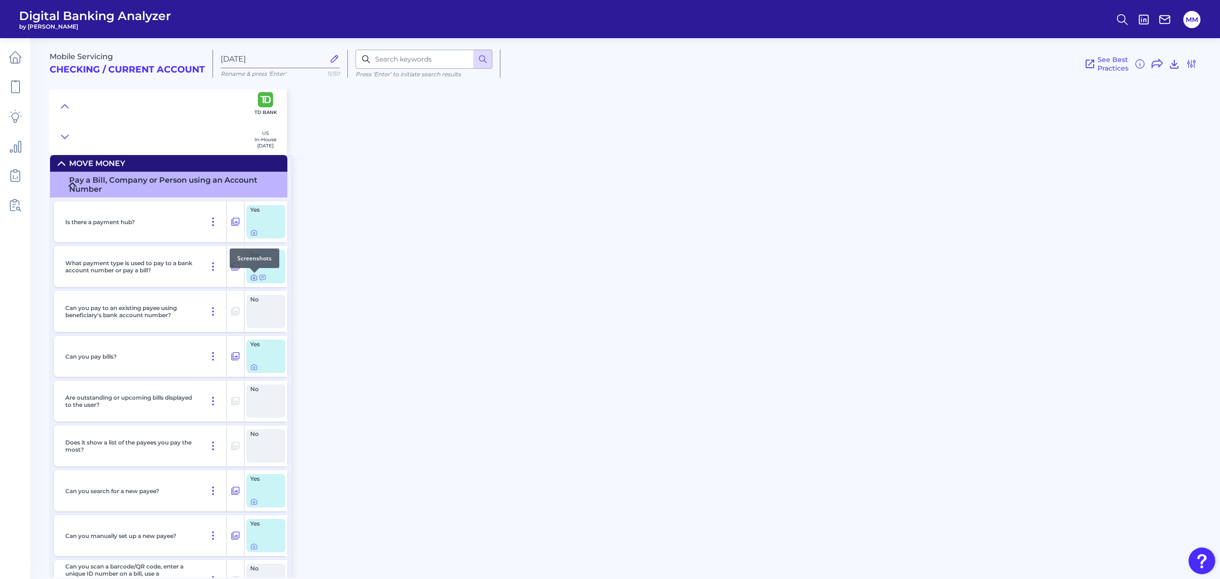
click at [255, 279] on icon at bounding box center [254, 278] width 8 height 8
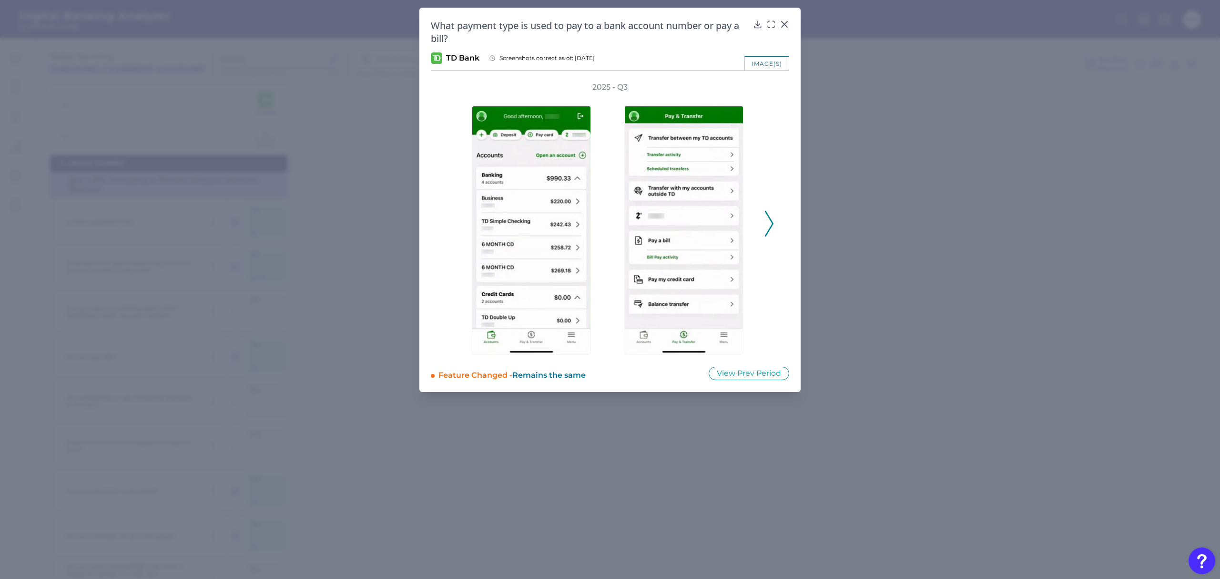
click at [768, 218] on icon at bounding box center [769, 224] width 9 height 26
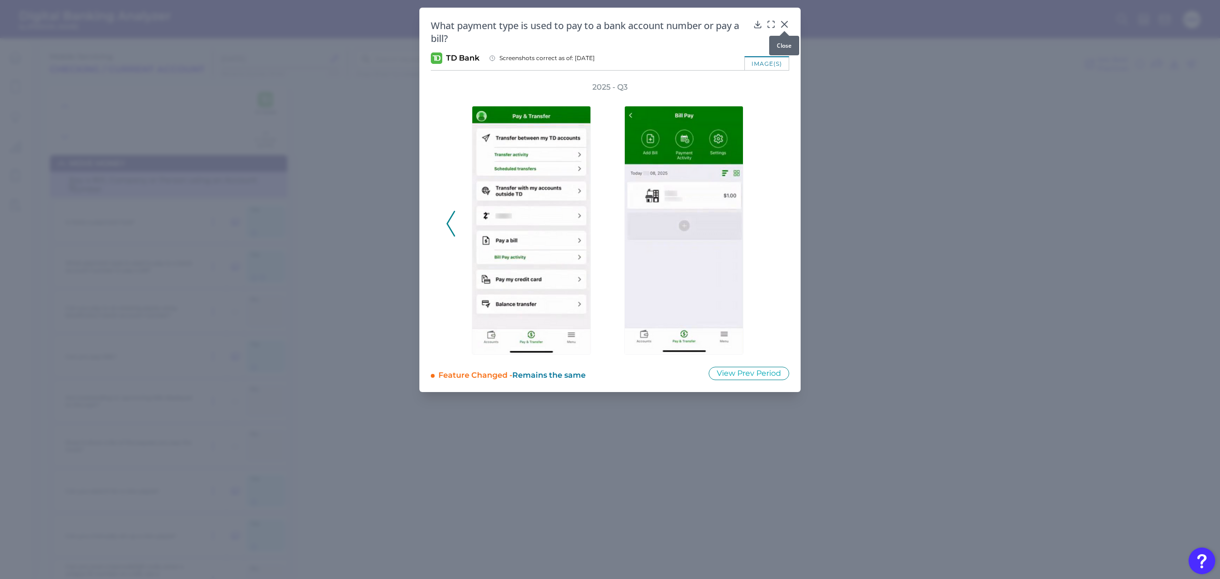
click at [784, 24] on icon at bounding box center [785, 24] width 6 height 6
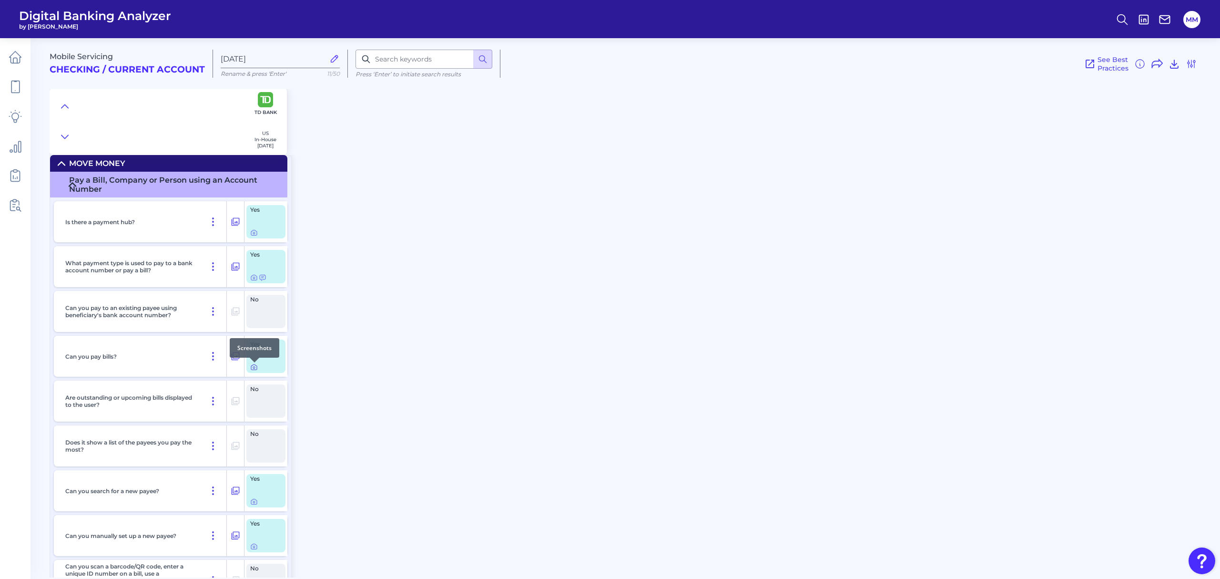
click at [255, 368] on icon at bounding box center [254, 367] width 8 height 8
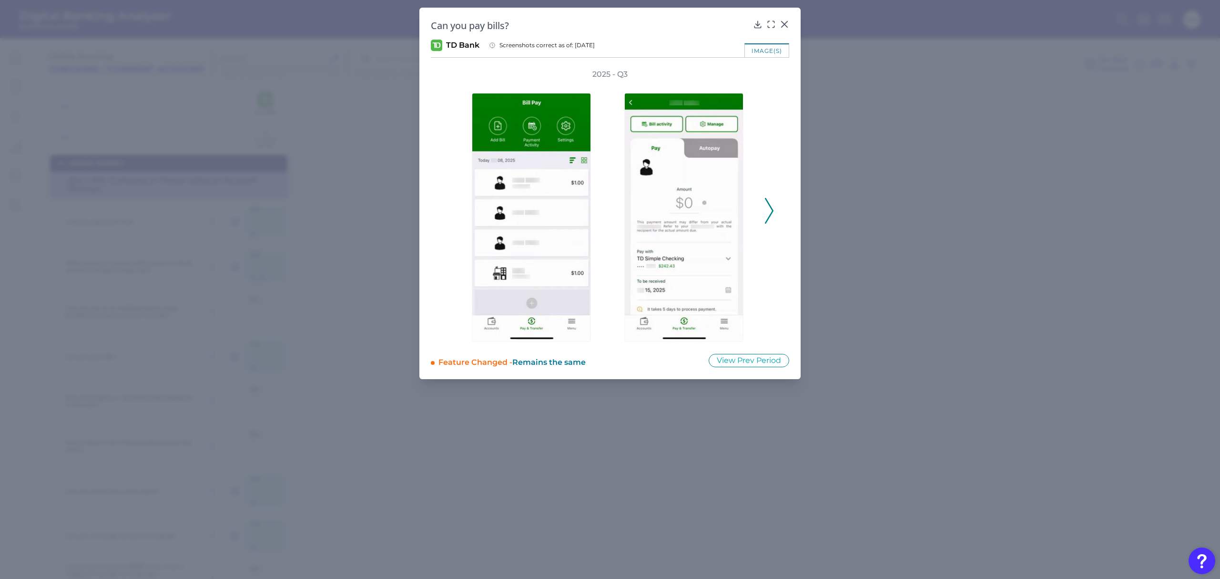
click at [776, 213] on div "2025 - Q3" at bounding box center [610, 205] width 358 height 273
click at [774, 212] on div "2025 - Q3" at bounding box center [610, 205] width 358 height 273
click at [771, 211] on icon at bounding box center [769, 211] width 9 height 26
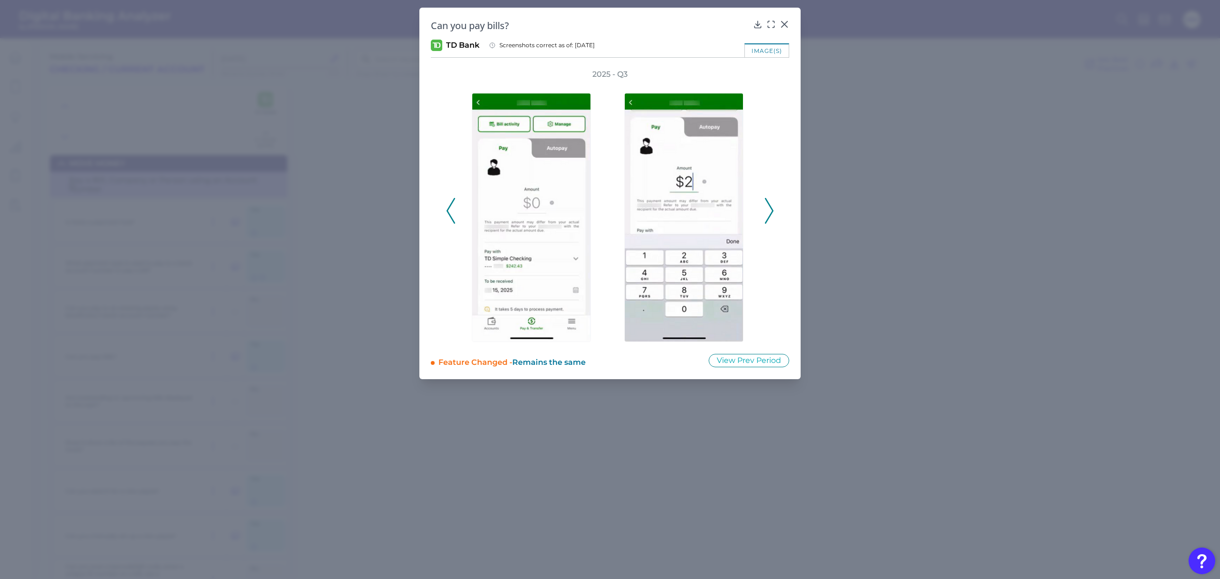
click at [771, 211] on icon at bounding box center [769, 211] width 9 height 26
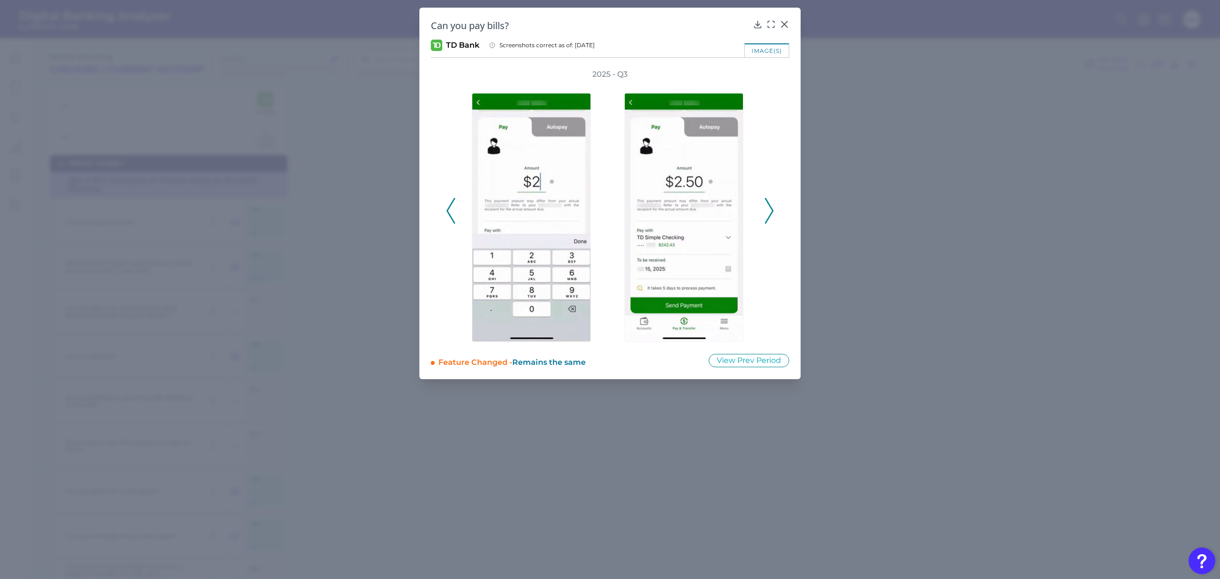
click at [767, 210] on icon at bounding box center [769, 211] width 9 height 26
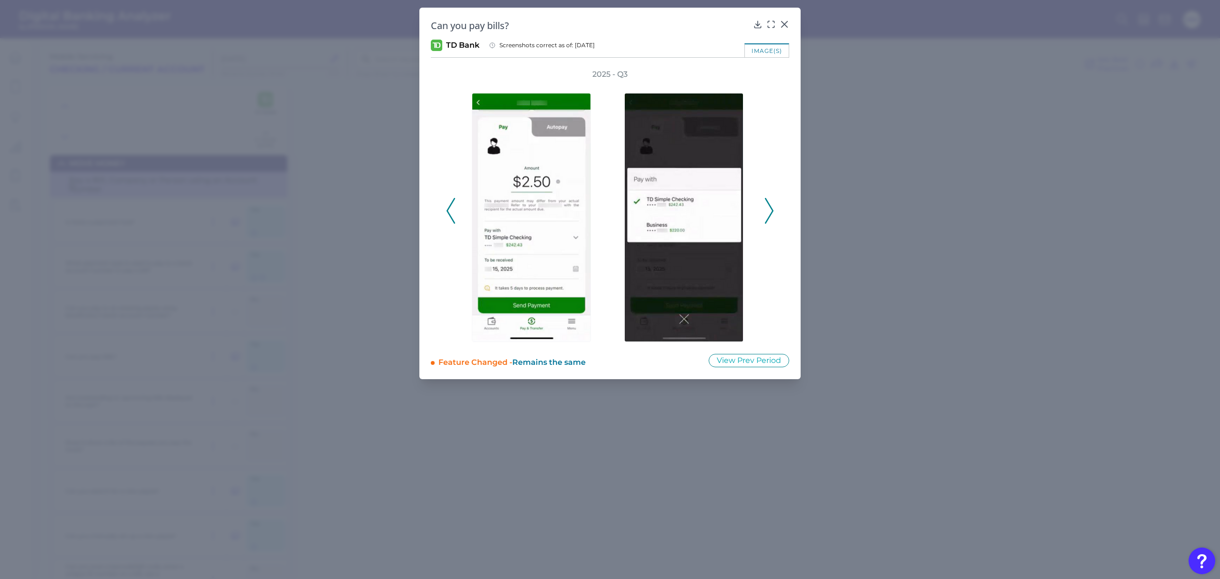
click at [769, 213] on icon at bounding box center [769, 211] width 9 height 26
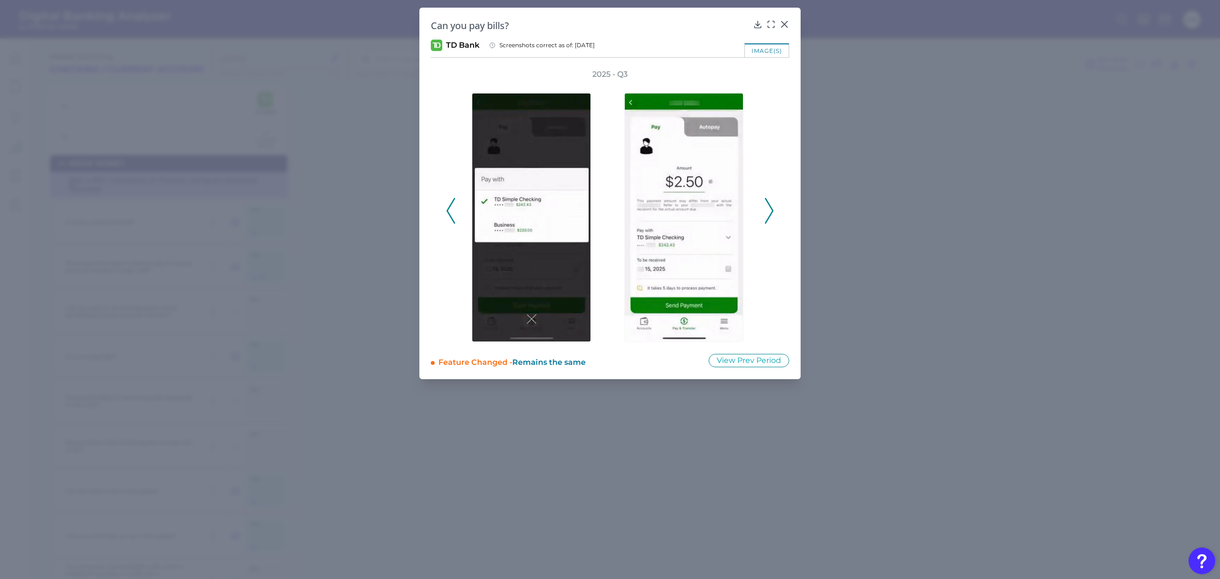
click at [771, 210] on icon at bounding box center [769, 211] width 9 height 26
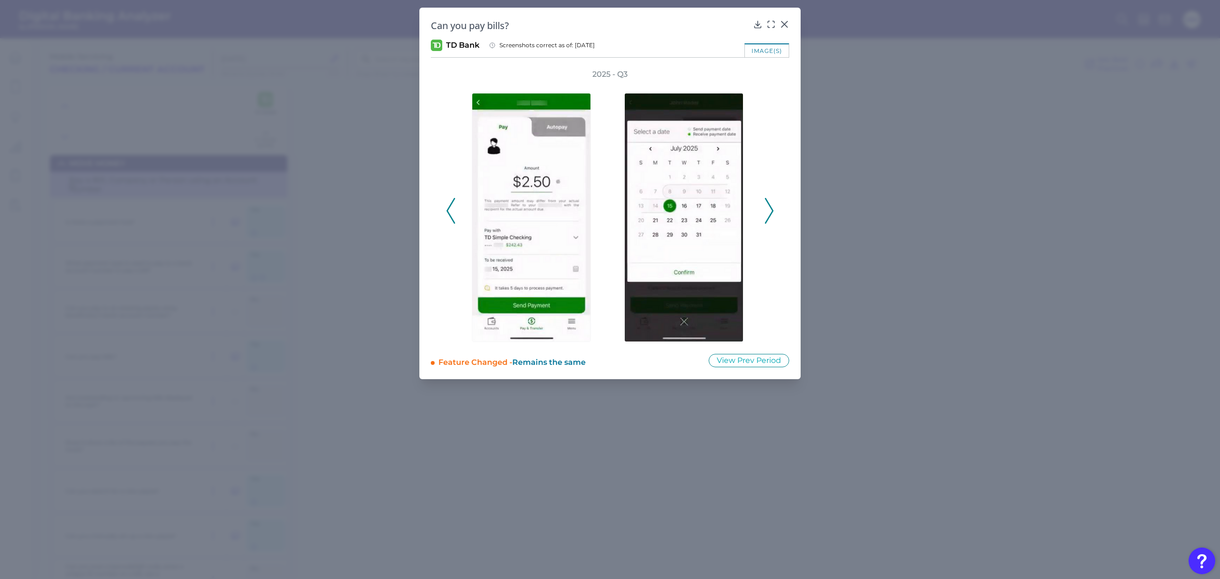
click at [771, 210] on icon at bounding box center [769, 211] width 9 height 26
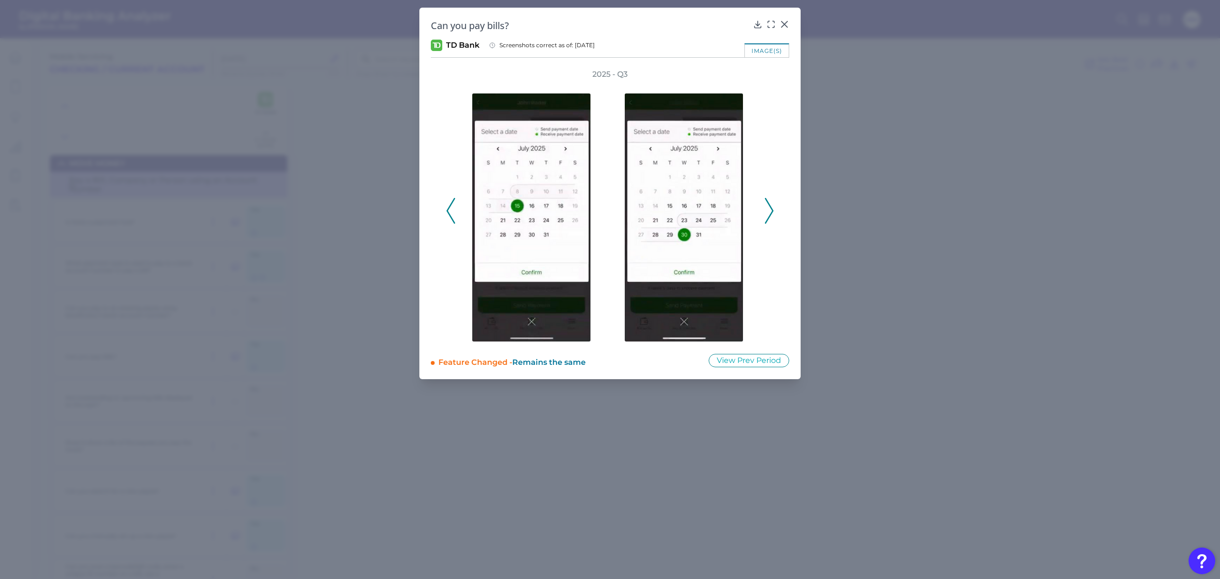
click at [771, 210] on icon at bounding box center [769, 211] width 9 height 26
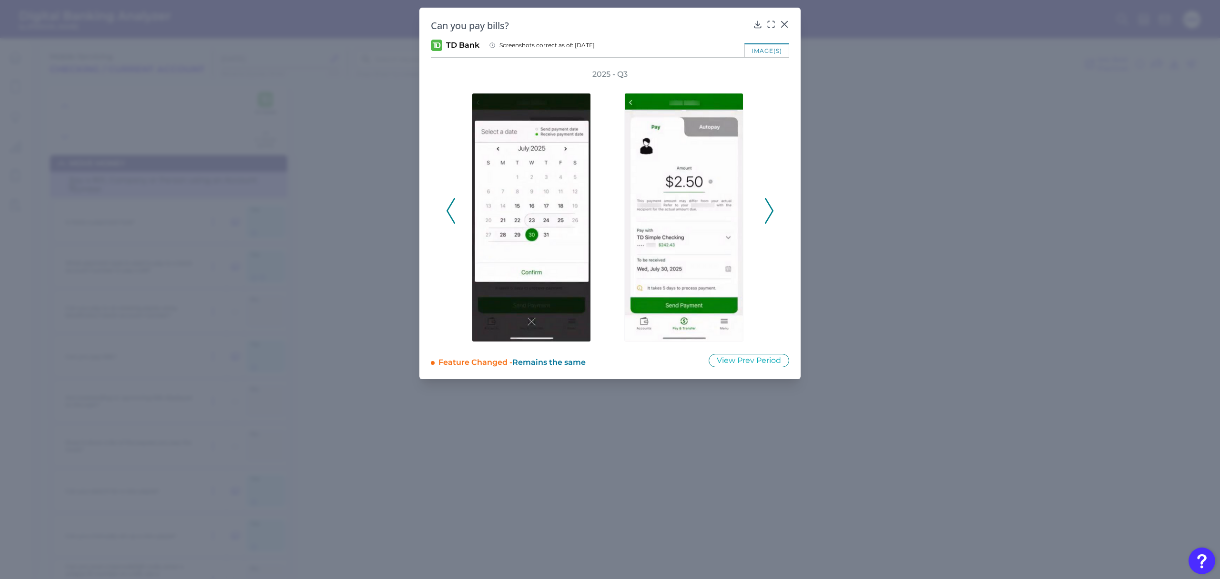
click at [771, 210] on icon at bounding box center [769, 211] width 9 height 26
